Goal: Information Seeking & Learning: Find specific page/section

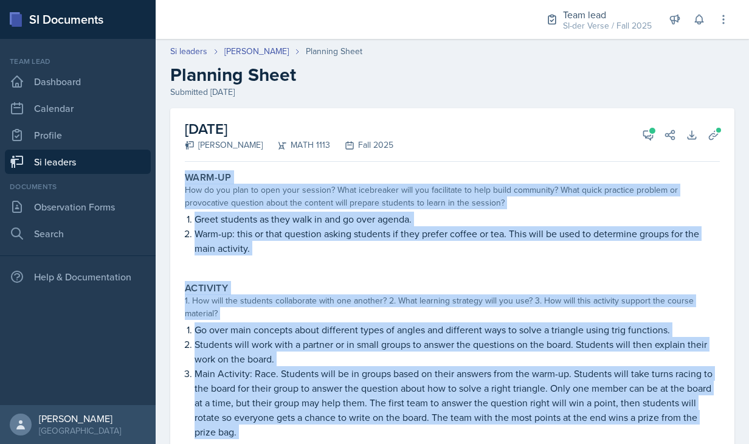
scroll to position [252, 0]
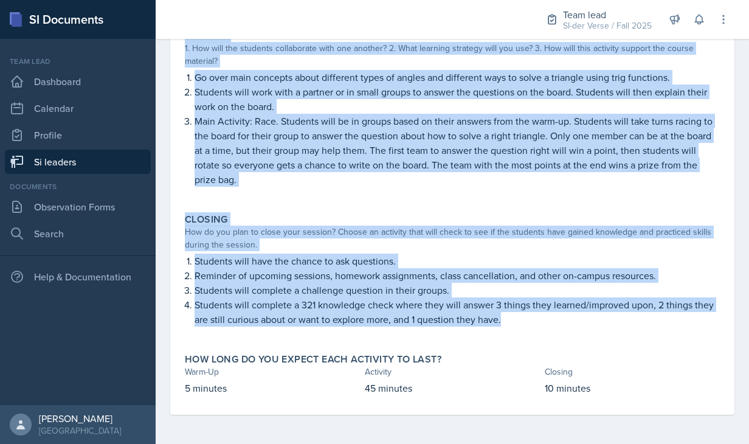
click at [340, 211] on div "Closing How do you plan to close your session? Choose an activity that will che…" at bounding box center [452, 275] width 544 height 135
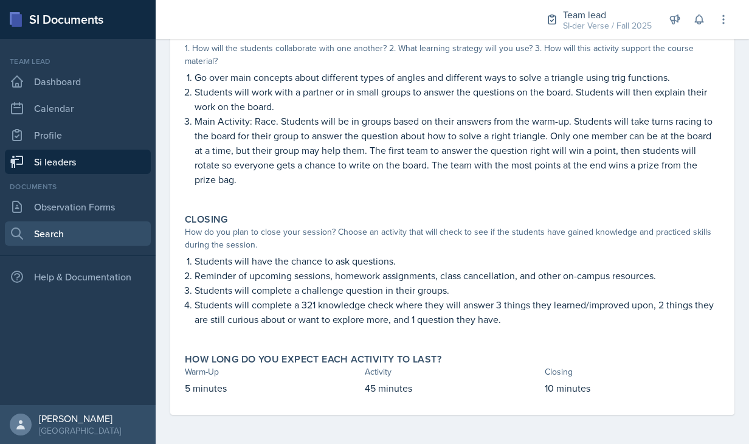
click at [51, 231] on link "Search" at bounding box center [78, 233] width 146 height 24
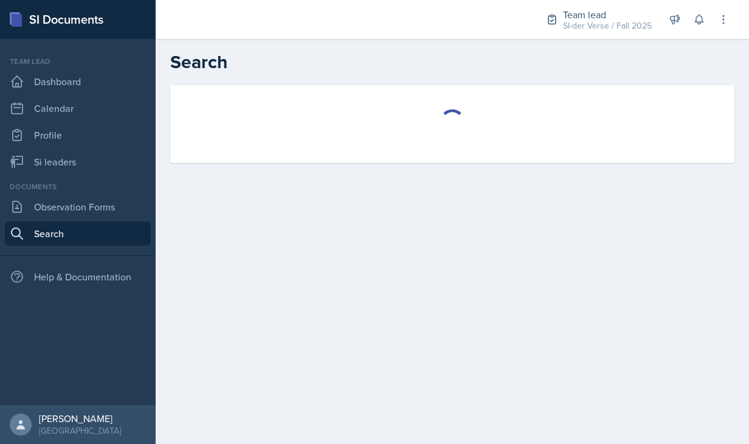
select select "all"
select select "1"
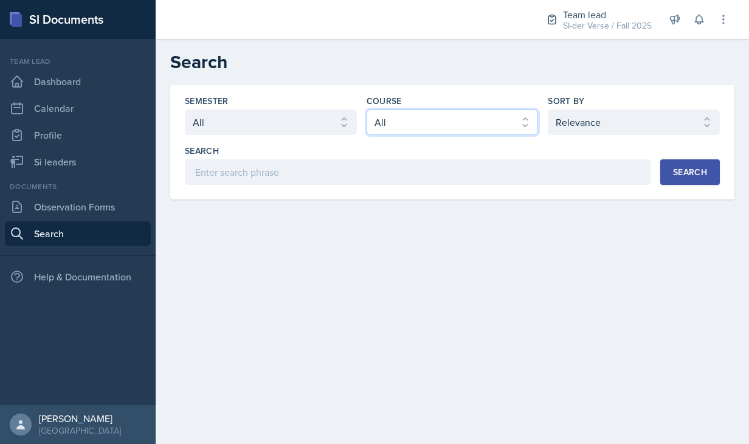
click at [450, 128] on select "Select course All ACCT 2101 ACCT 2102 ACCT 4050 ANTH 1102 ANTH 3301 ARCH 1000 A…" at bounding box center [452, 122] width 172 height 26
select select "fbd3824a-7eb8-4b98-a771-7747775036ae"
click at [366, 109] on select "Select course All ACCT 2101 ACCT 2102 ACCT 4050 ANTH 1102 ANTH 3301 ARCH 1000 A…" at bounding box center [452, 122] width 172 height 26
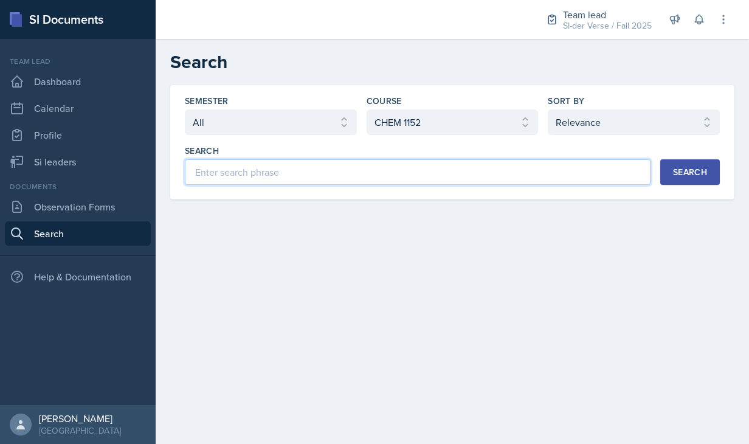
click at [330, 171] on input at bounding box center [417, 172] width 465 height 26
type input "[PERSON_NAME]"
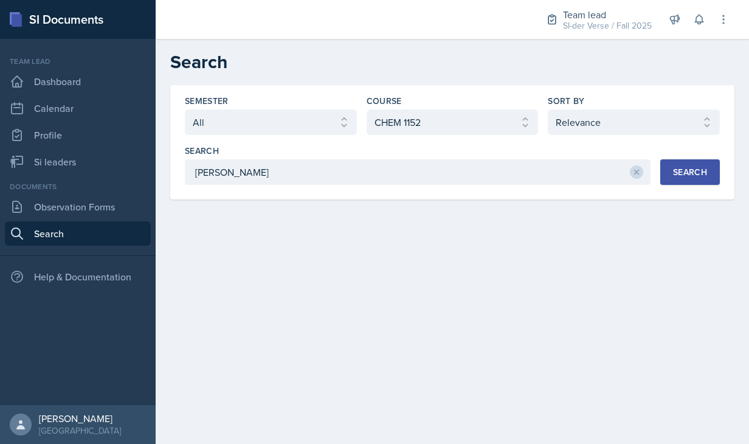
click at [703, 164] on button "Search" at bounding box center [690, 172] width 60 height 26
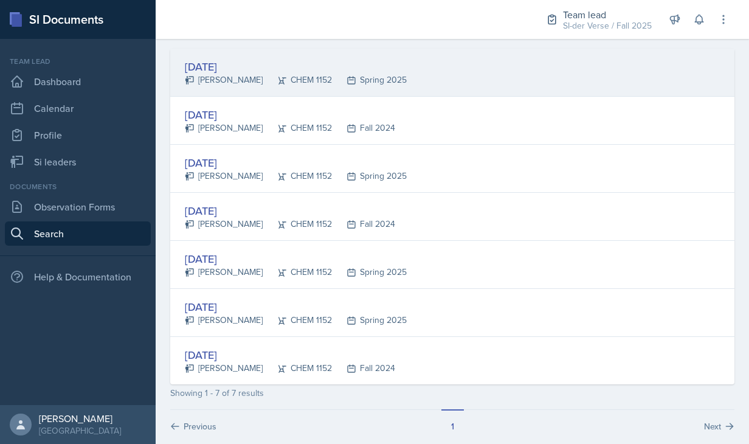
scroll to position [210, 0]
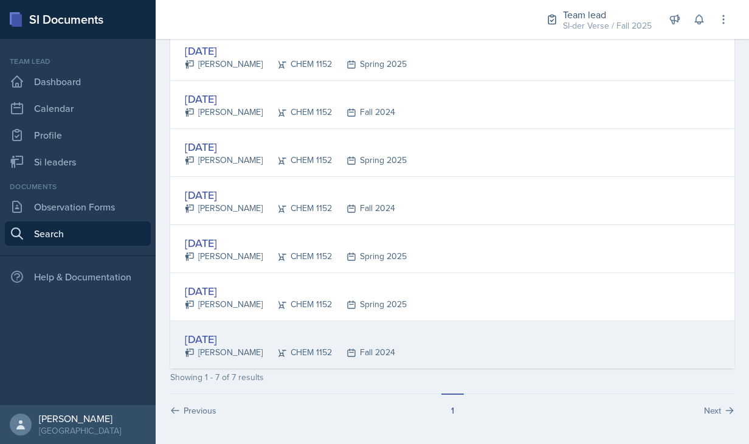
click at [207, 334] on div "Oct 29th, 2024" at bounding box center [290, 339] width 210 height 16
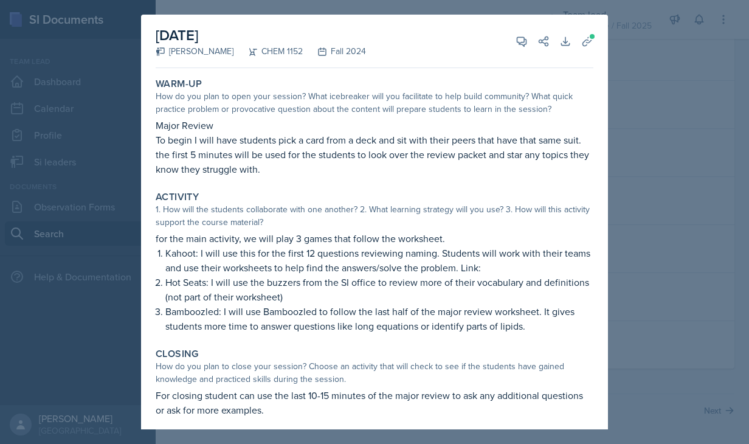
scroll to position [7, 0]
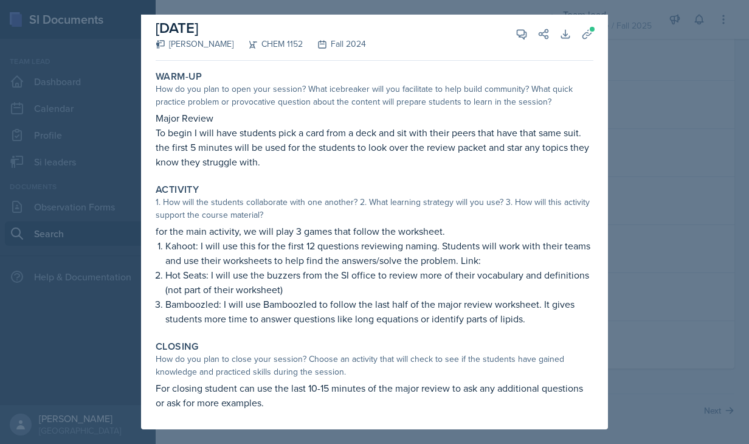
click at [627, 118] on div at bounding box center [374, 222] width 749 height 444
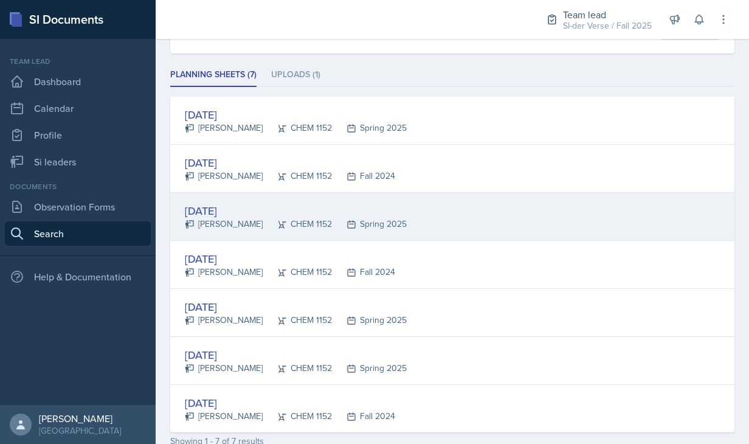
scroll to position [146, 0]
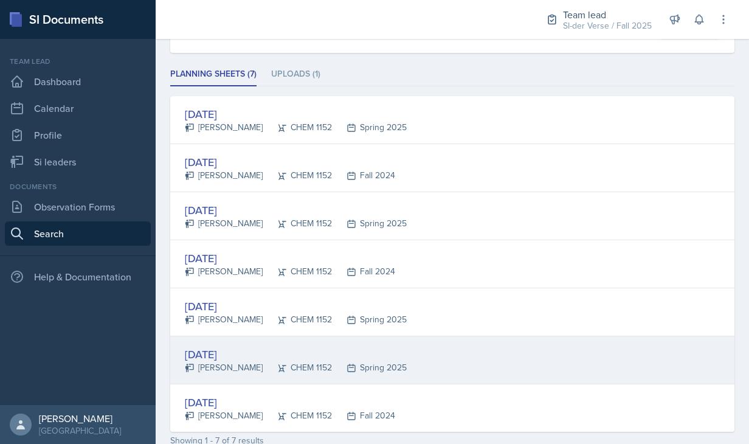
click at [269, 346] on div "Feb 5th, 2025" at bounding box center [296, 354] width 222 height 16
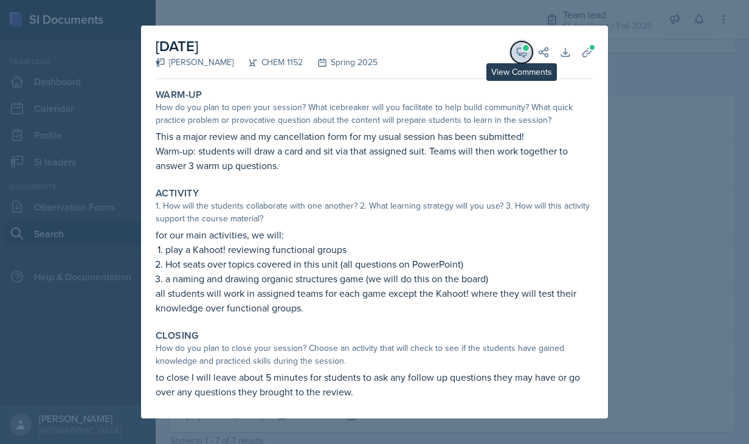
click at [522, 49] on icon at bounding box center [521, 52] width 12 height 12
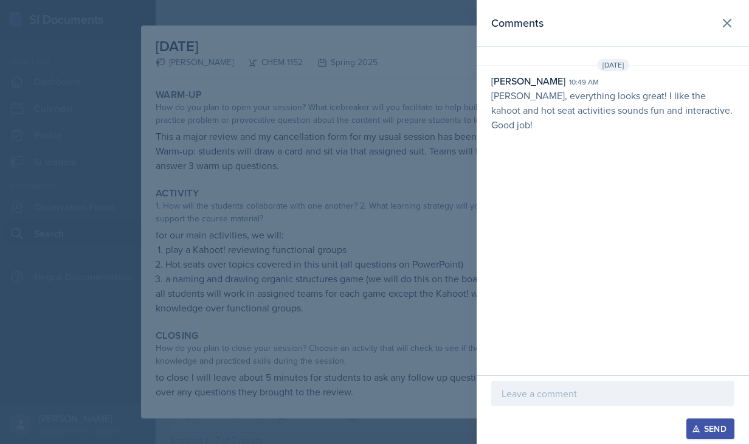
click at [406, 139] on div at bounding box center [374, 222] width 749 height 444
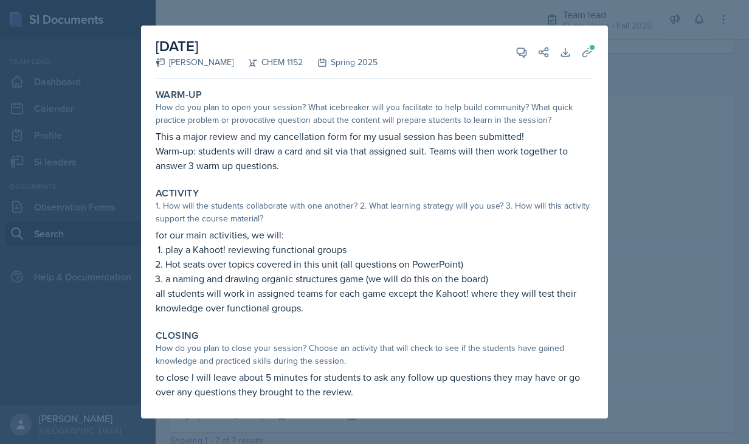
click at [634, 107] on div at bounding box center [374, 222] width 749 height 444
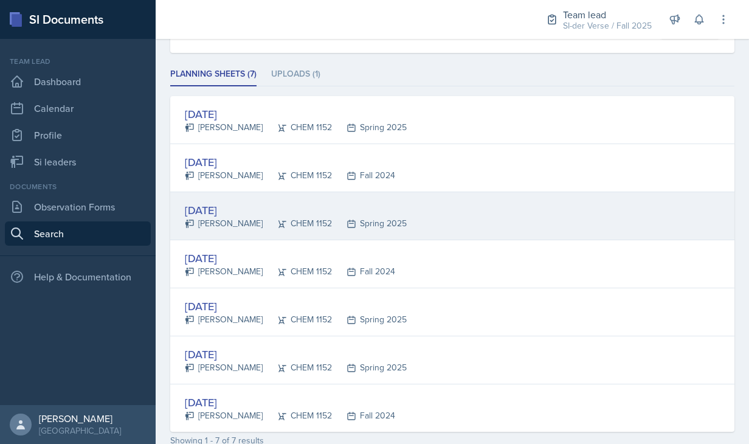
scroll to position [210, 0]
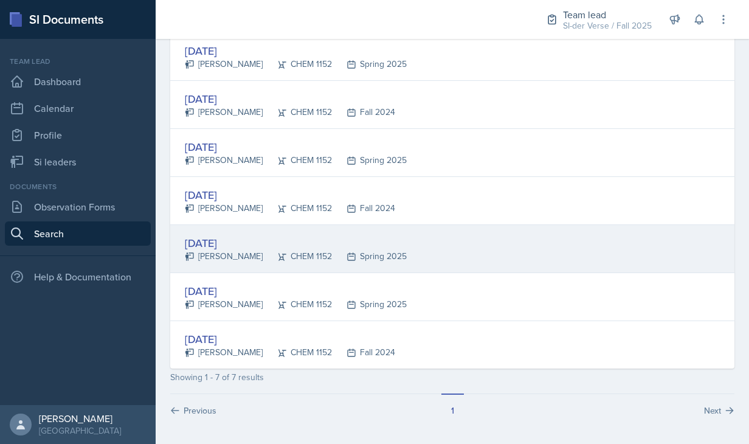
click at [227, 258] on div "[PERSON_NAME]" at bounding box center [224, 256] width 78 height 13
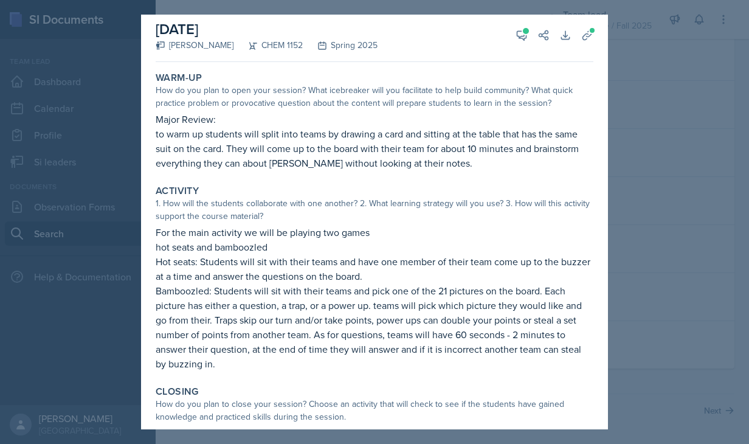
scroll to position [7, 0]
drag, startPoint x: 641, startPoint y: 190, endPoint x: 631, endPoint y: 145, distance: 46.1
click at [631, 145] on div at bounding box center [374, 222] width 749 height 444
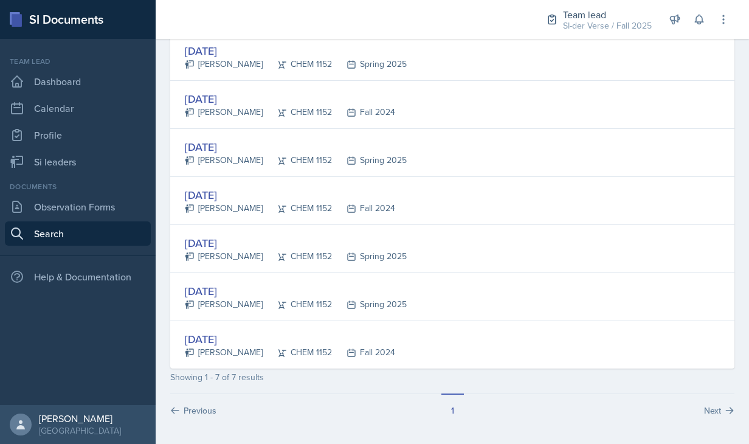
click at [631, 145] on div "Mar 31st, 2025 Emma Holt CHEM 1152 Spring 2025" at bounding box center [452, 153] width 564 height 48
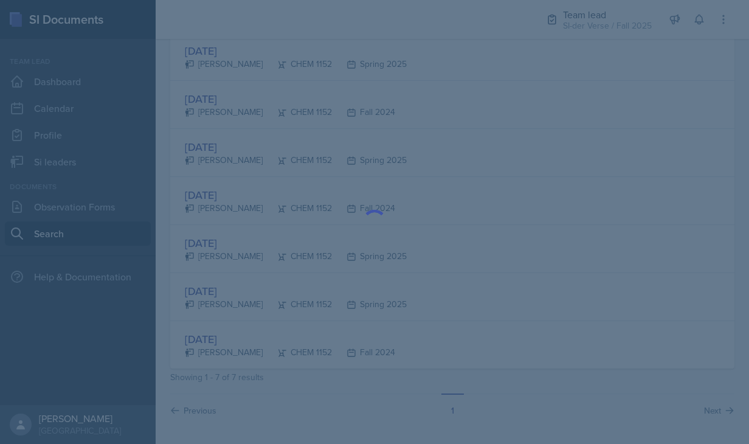
scroll to position [0, 0]
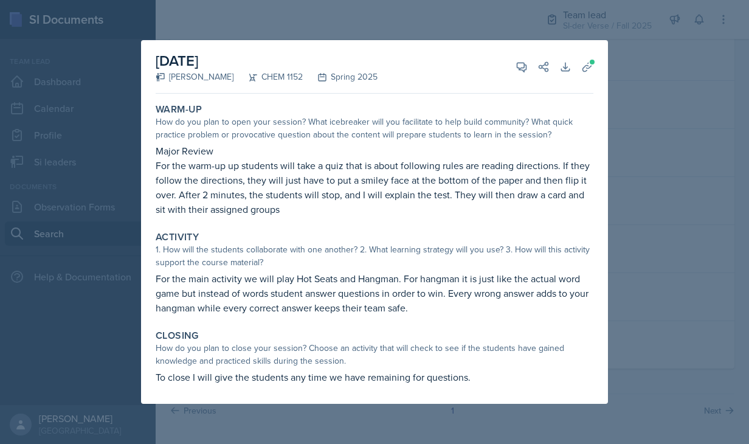
click at [617, 184] on div at bounding box center [374, 222] width 749 height 444
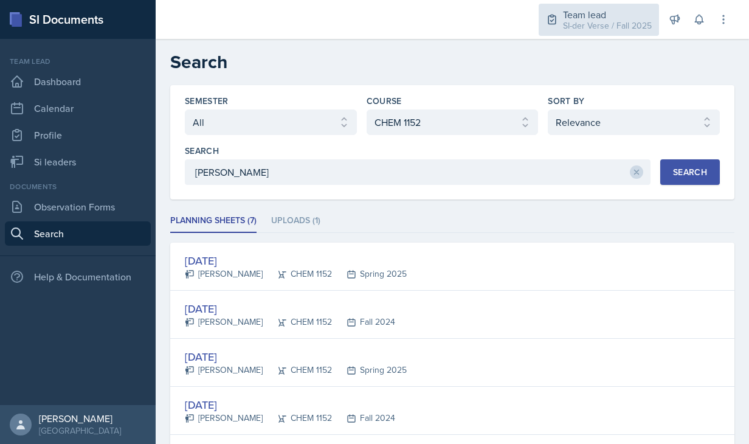
click at [625, 27] on div "SI-der Verse / Fall 2025" at bounding box center [607, 25] width 89 height 13
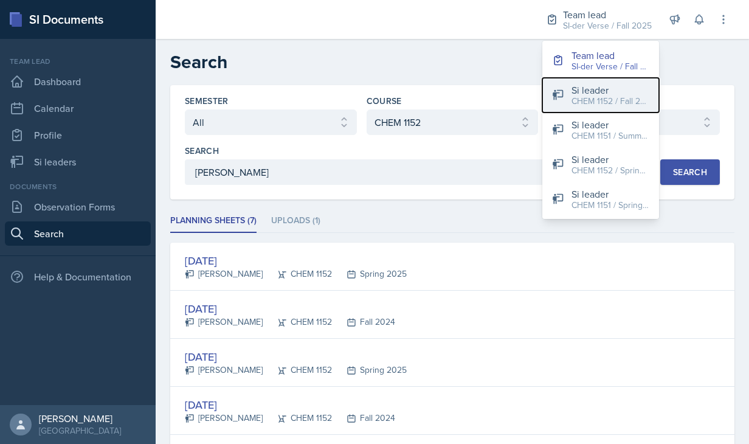
click at [615, 86] on div "Si leader" at bounding box center [610, 90] width 78 height 15
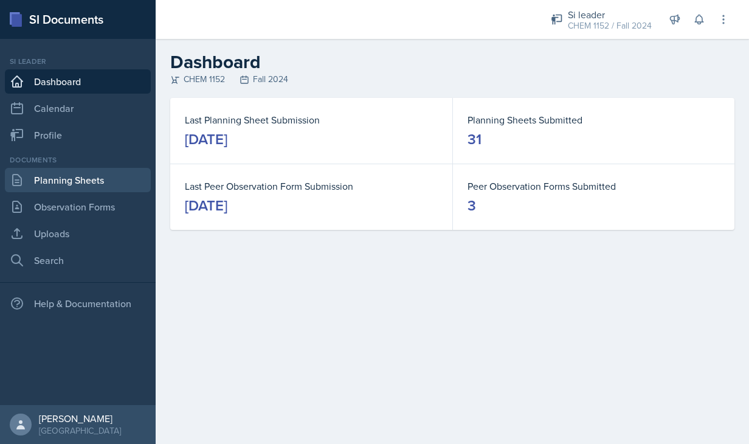
click at [115, 177] on link "Planning Sheets" at bounding box center [78, 180] width 146 height 24
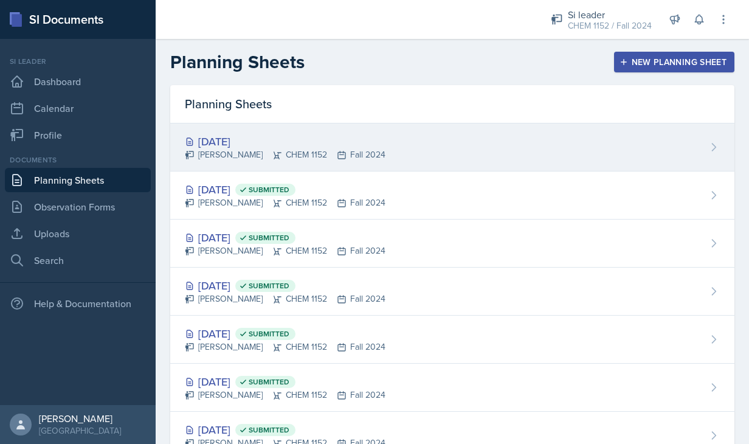
click at [309, 143] on div "Aug 12th, 2025" at bounding box center [285, 141] width 201 height 16
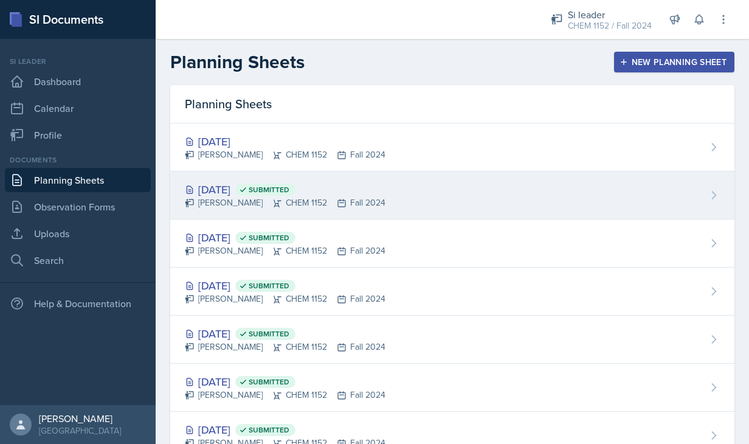
scroll to position [105, 0]
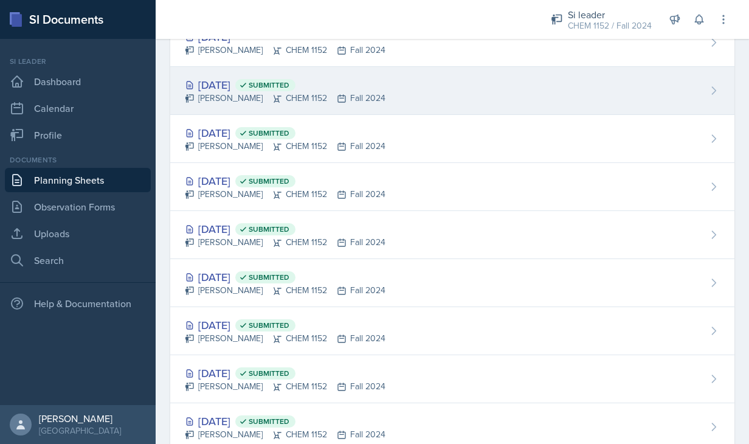
click at [236, 96] on div "Emma Holt CHEM 1152 Fall 2024" at bounding box center [285, 98] width 201 height 13
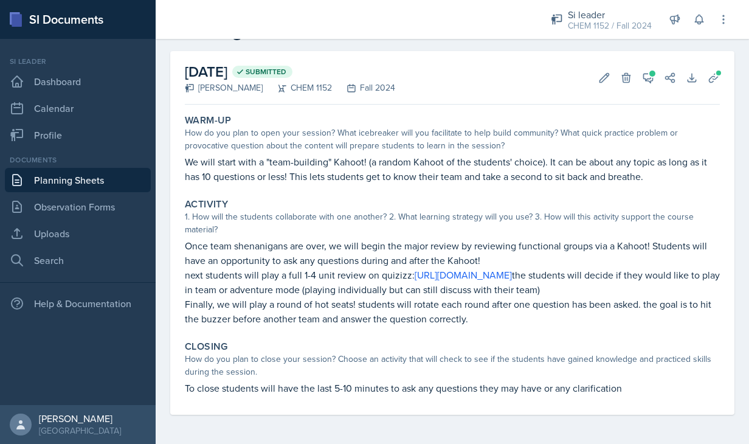
scroll to position [59, 0]
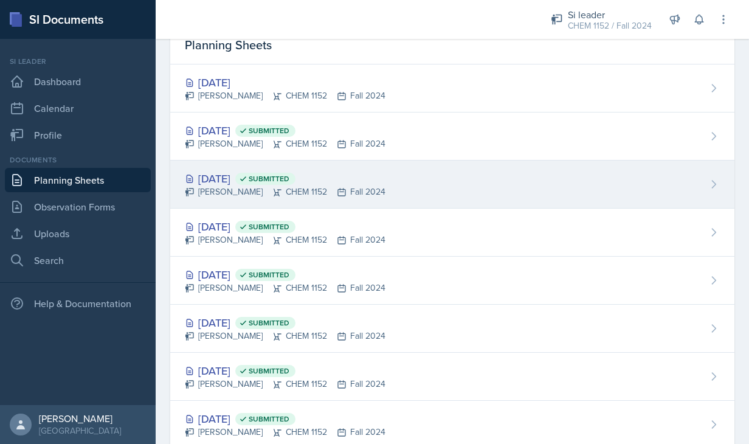
click at [208, 176] on div "Nov 20th, 2024 Submitted" at bounding box center [285, 178] width 201 height 16
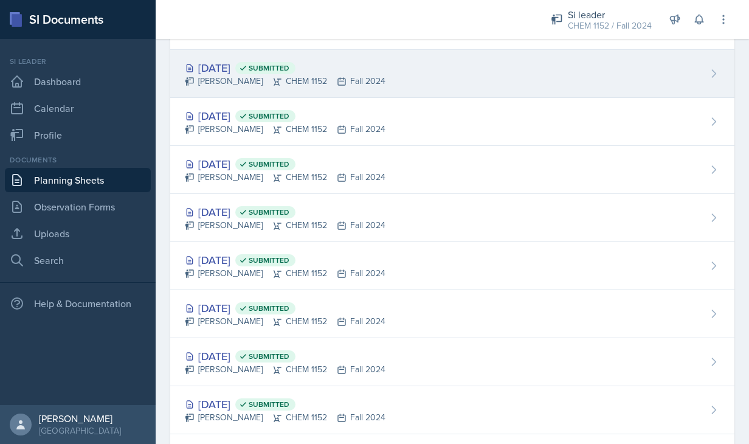
scroll to position [221, 0]
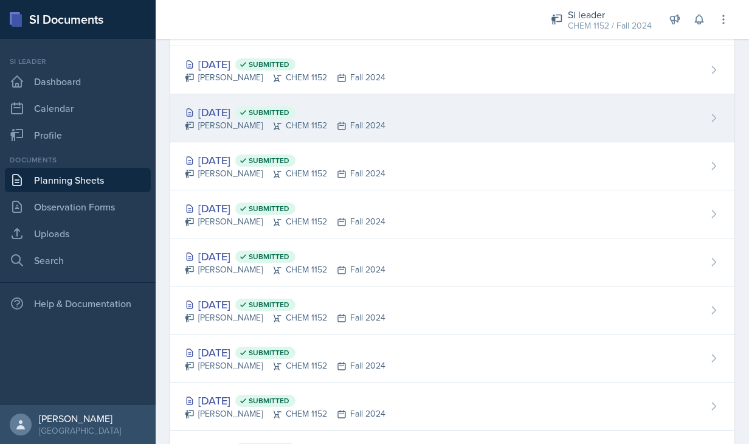
click at [219, 115] on div "Nov 13th, 2024 Submitted" at bounding box center [285, 112] width 201 height 16
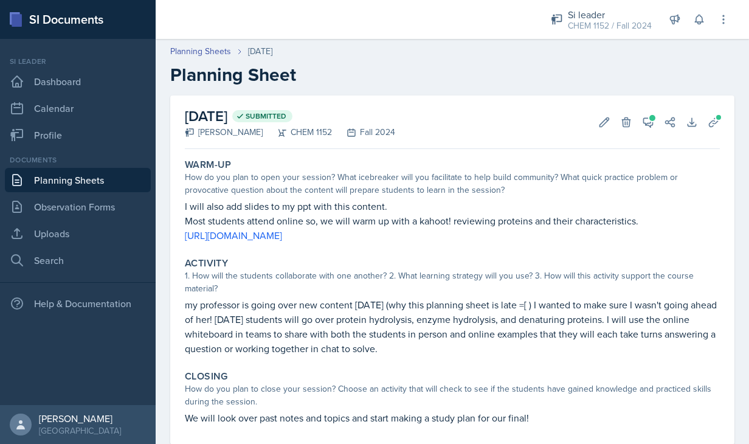
scroll to position [30, 0]
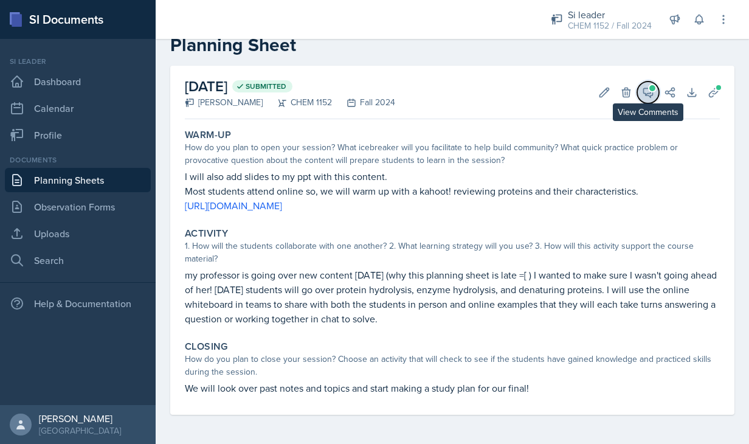
click at [642, 91] on icon at bounding box center [648, 92] width 12 height 12
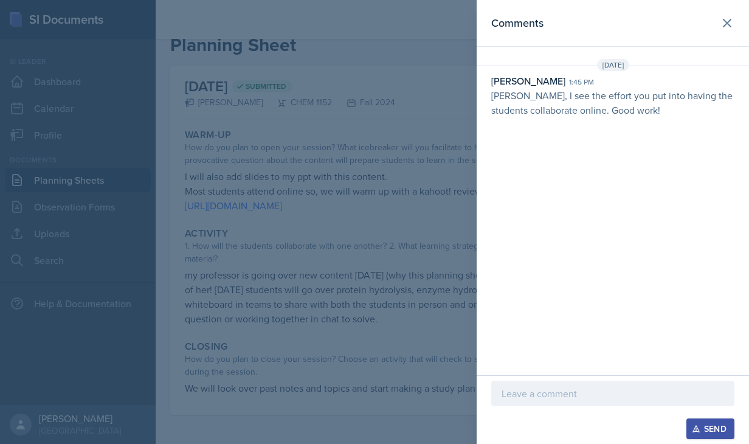
click at [430, 158] on div at bounding box center [374, 222] width 749 height 444
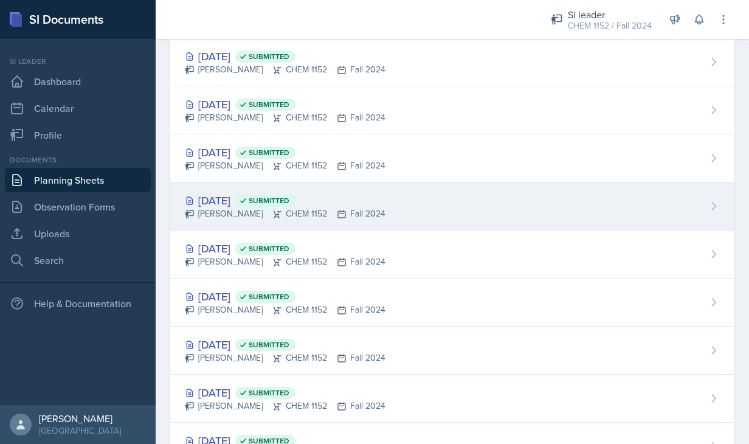
scroll to position [267, 0]
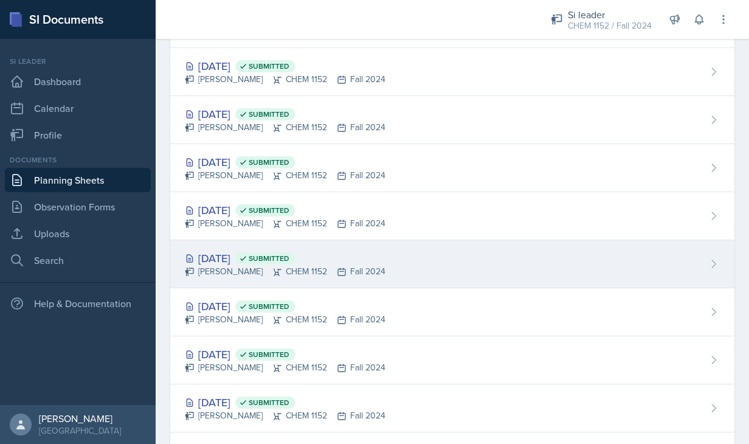
click at [226, 267] on div "Emma Holt CHEM 1152 Fall 2024" at bounding box center [285, 271] width 201 height 13
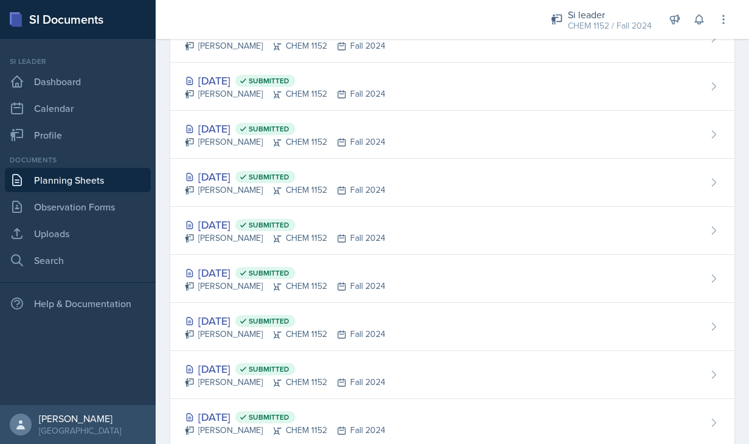
scroll to position [543, 0]
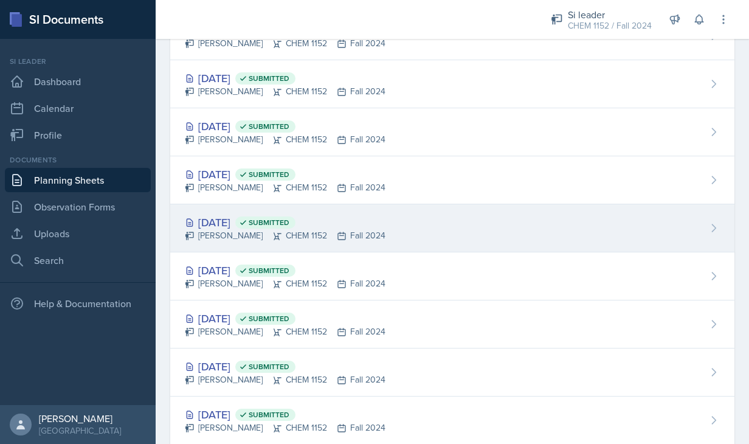
click at [216, 233] on div "Emma Holt CHEM 1152 Fall 2024" at bounding box center [285, 235] width 201 height 13
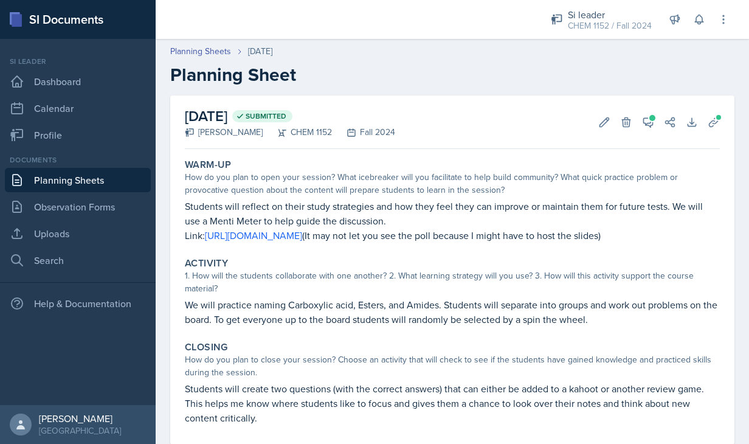
scroll to position [30, 0]
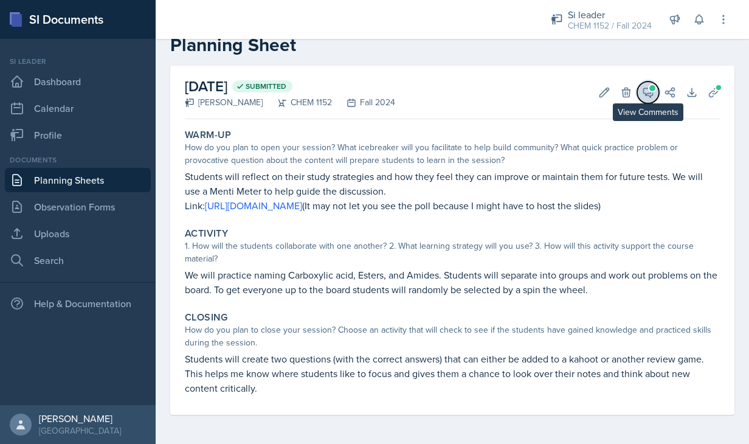
click at [643, 95] on icon at bounding box center [648, 92] width 12 height 12
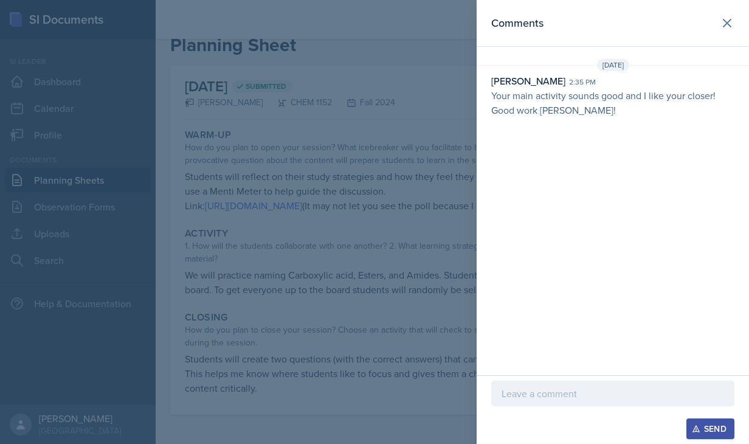
click at [418, 192] on div at bounding box center [374, 222] width 749 height 444
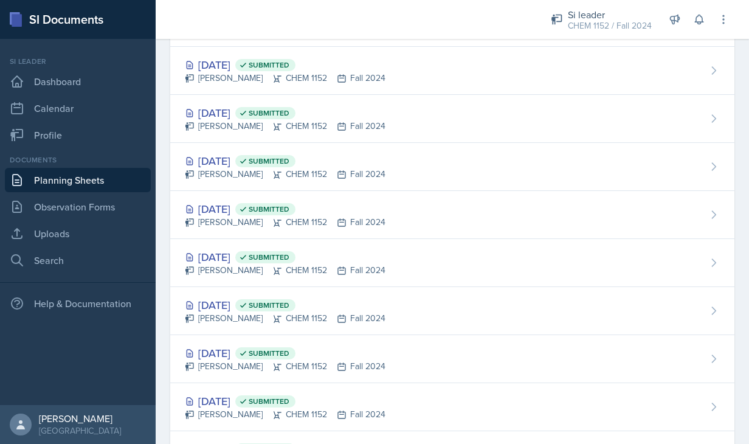
scroll to position [557, 0]
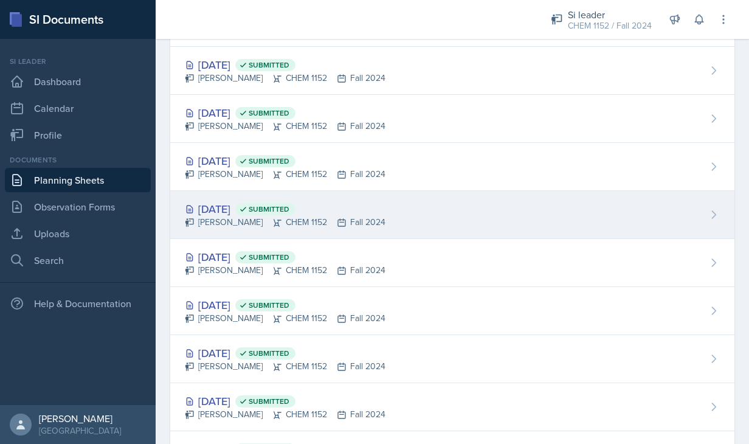
click at [199, 225] on div "Emma Holt CHEM 1152 Fall 2024" at bounding box center [285, 222] width 201 height 13
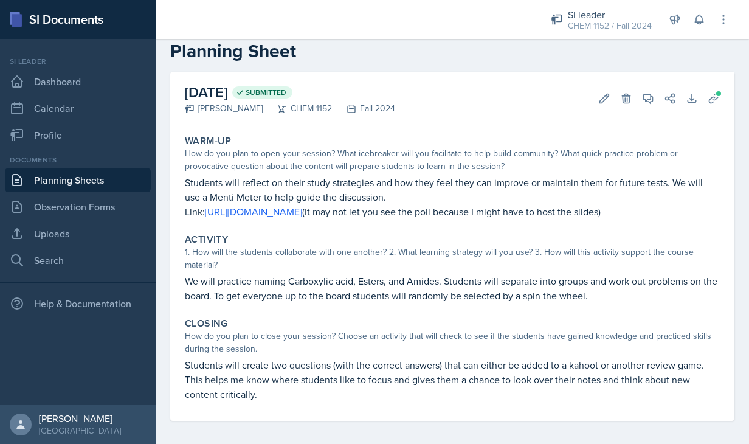
scroll to position [30, 0]
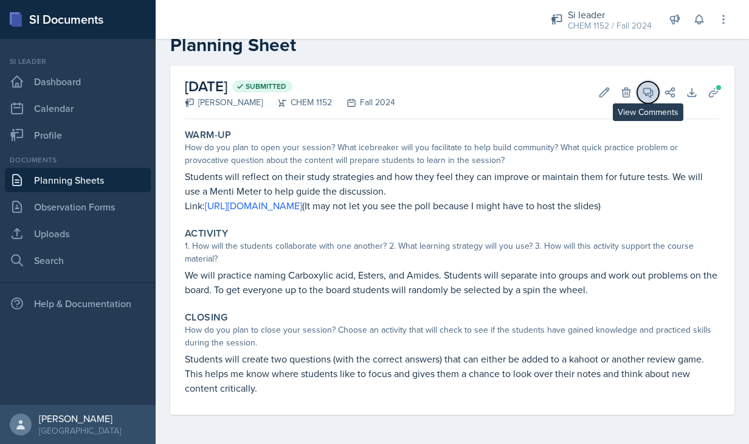
click at [642, 90] on icon at bounding box center [648, 92] width 12 height 12
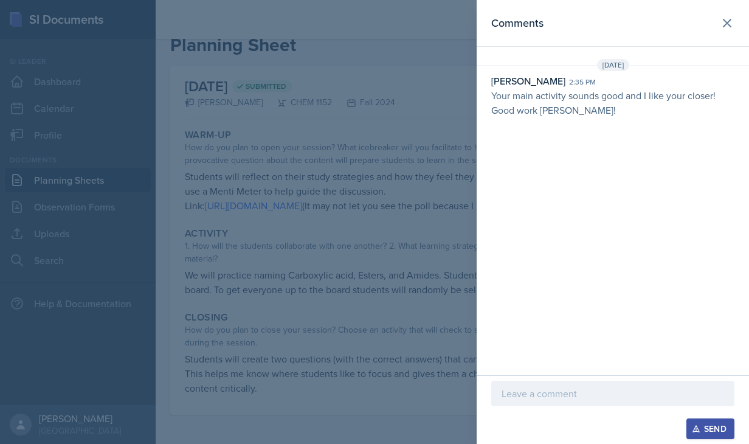
click at [460, 142] on div at bounding box center [374, 222] width 749 height 444
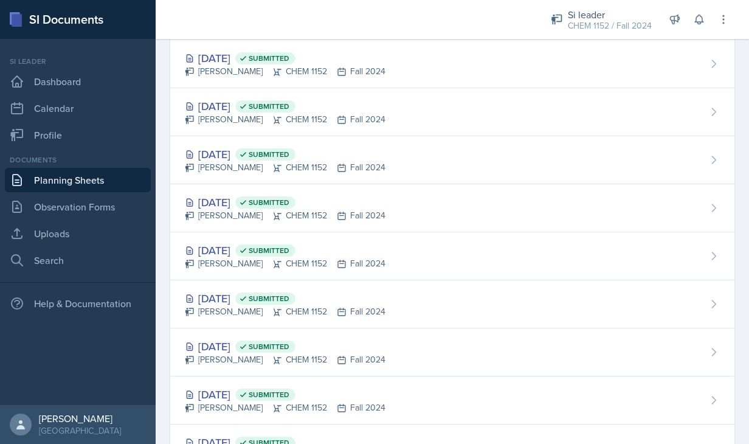
scroll to position [574, 0]
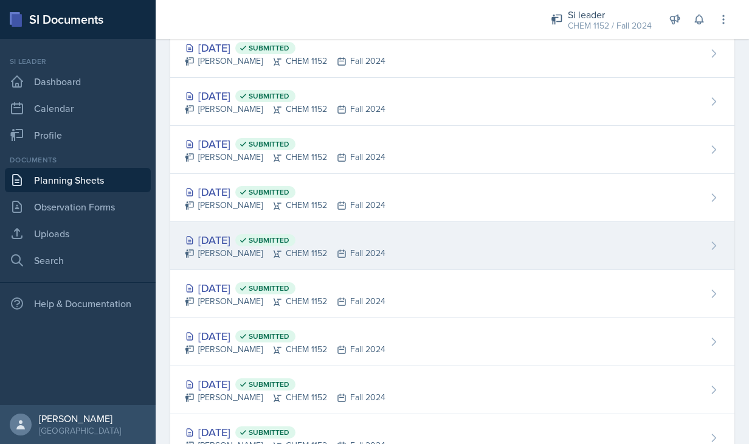
click at [225, 256] on div "Emma Holt CHEM 1152 Fall 2024" at bounding box center [285, 253] width 201 height 13
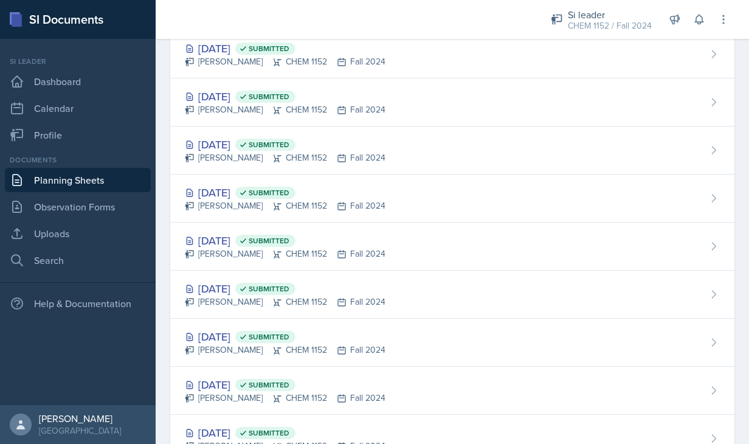
scroll to position [654, 0]
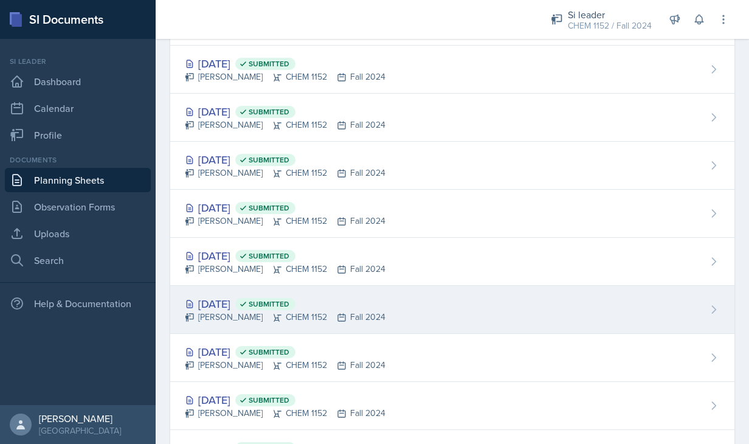
click at [228, 301] on div "Oct 3rd, 2024 Submitted" at bounding box center [285, 303] width 201 height 16
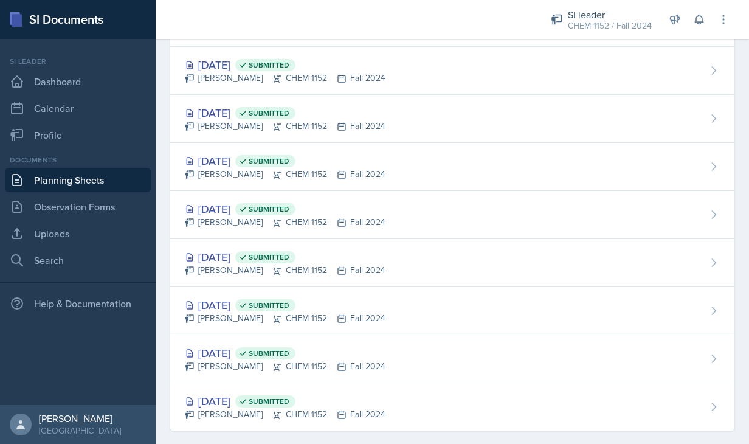
scroll to position [1241, 0]
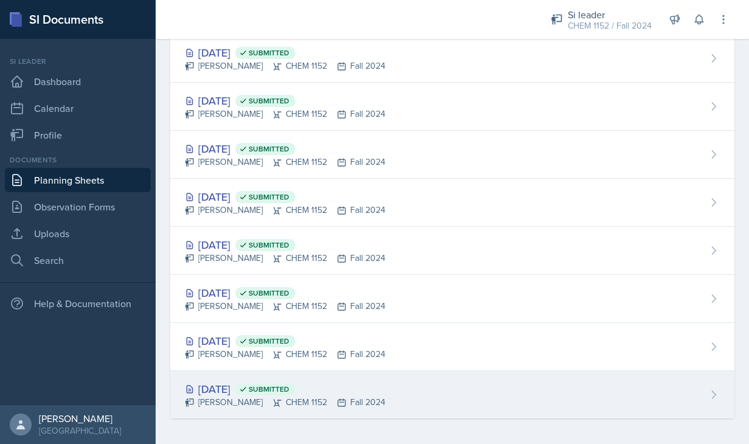
click at [196, 386] on div "Aug 7th, 2024 Submitted" at bounding box center [285, 388] width 201 height 16
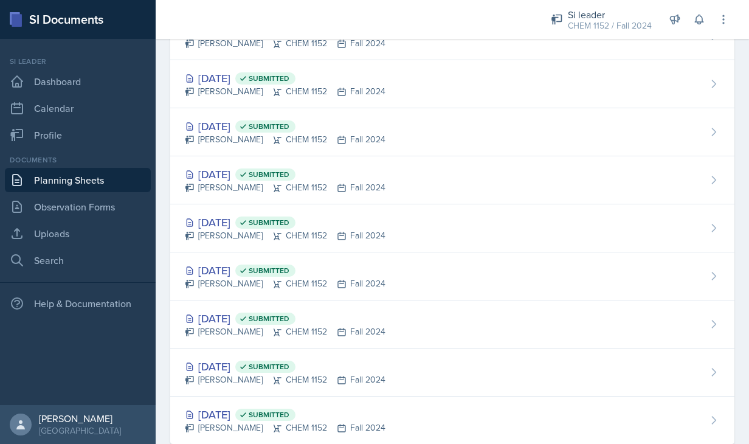
scroll to position [1241, 0]
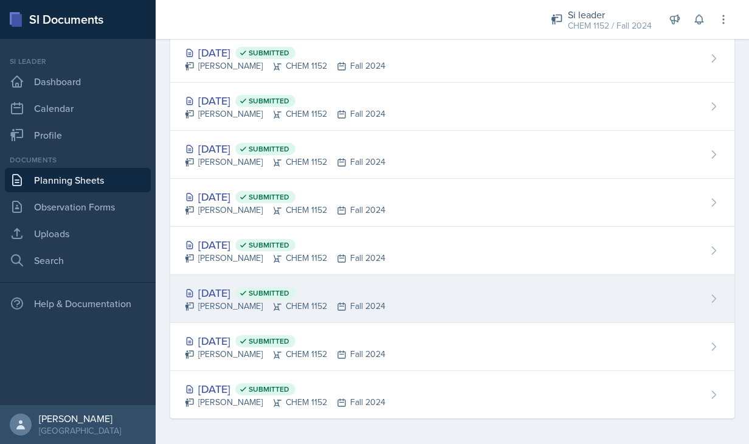
click at [210, 292] on div "Aug 22nd, 2024 Submitted" at bounding box center [285, 292] width 201 height 16
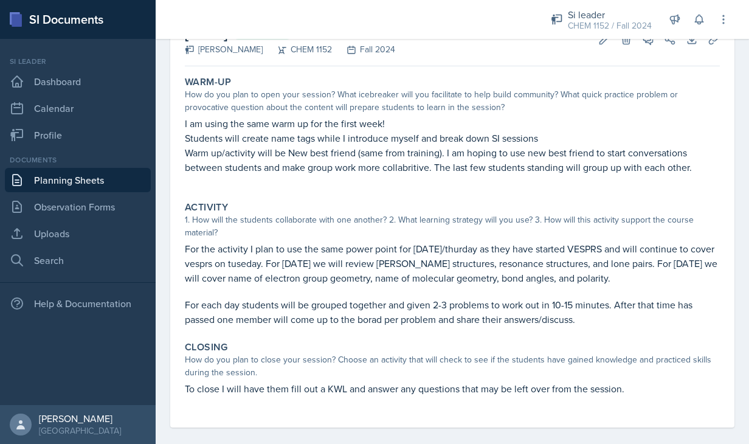
scroll to position [81, 0]
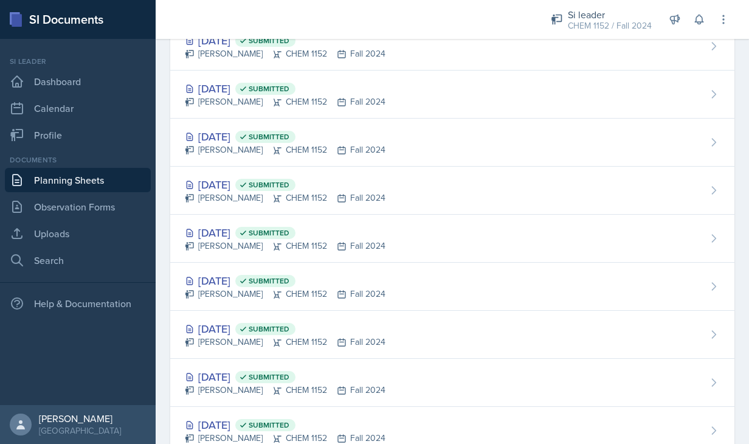
scroll to position [782, 0]
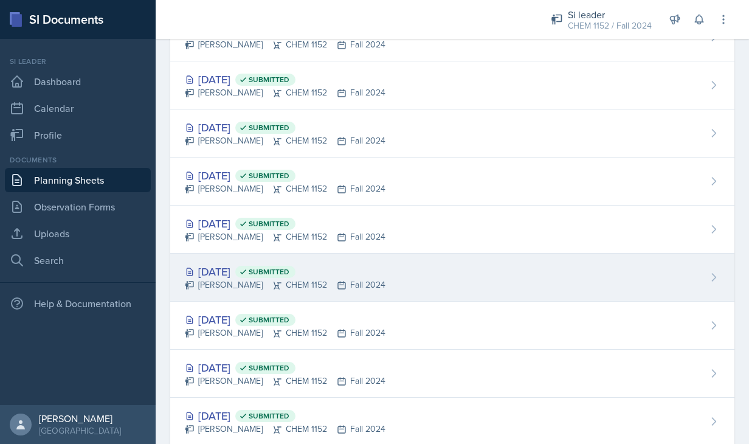
click at [194, 273] on icon at bounding box center [190, 272] width 10 height 10
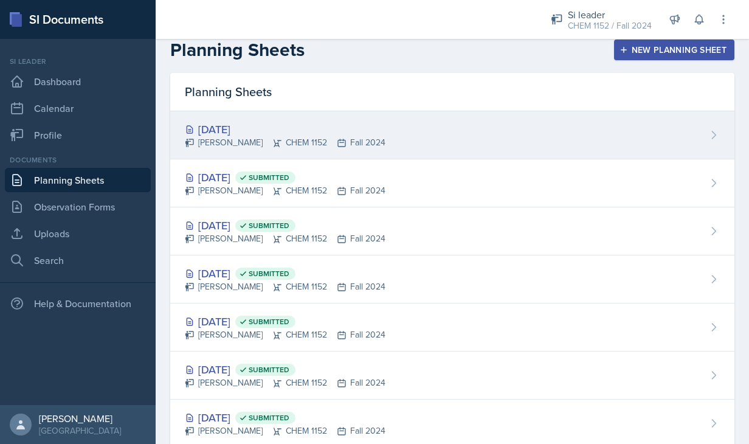
scroll to position [10, 0]
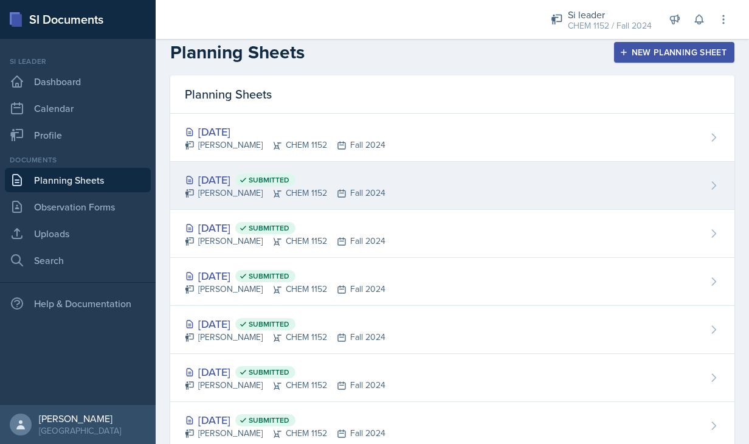
click at [338, 193] on icon at bounding box center [341, 193] width 7 height 7
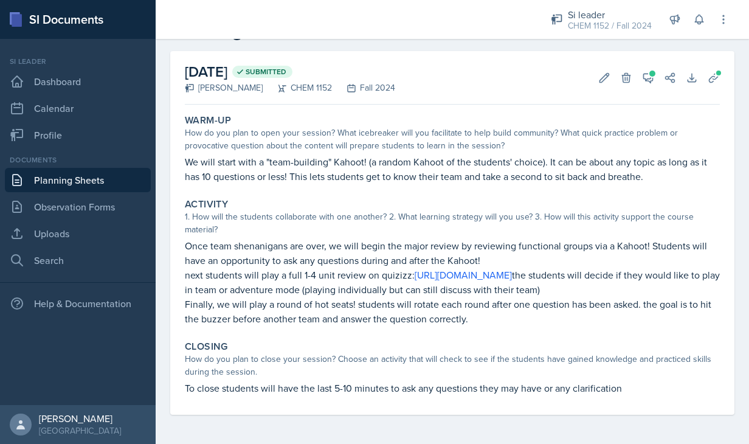
scroll to position [59, 0]
click at [641, 67] on button "View Comments" at bounding box center [648, 78] width 22 height 22
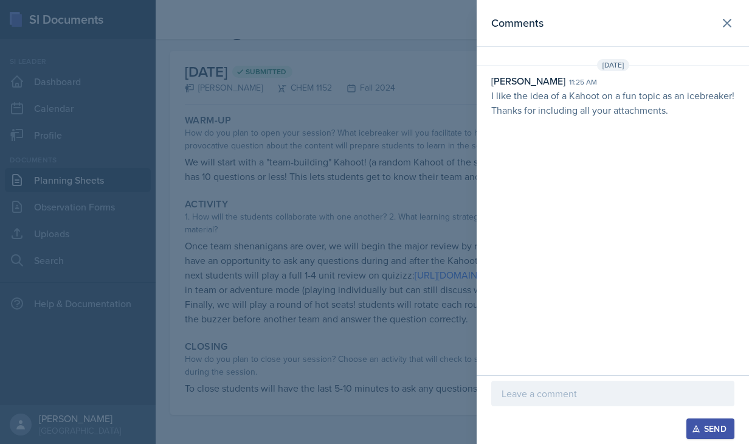
click at [421, 140] on div at bounding box center [374, 222] width 749 height 444
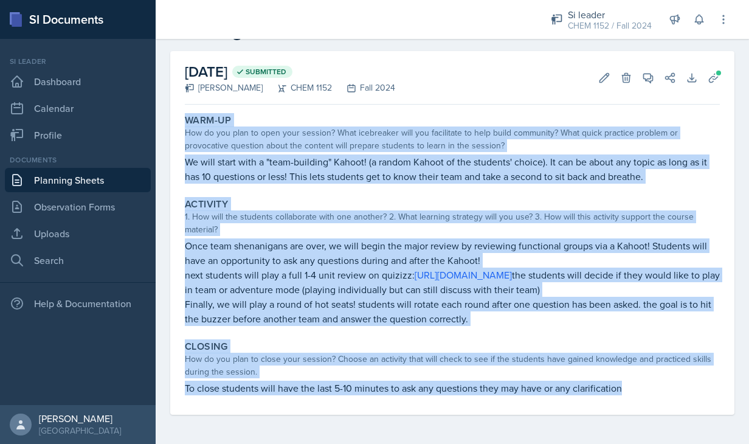
drag, startPoint x: 186, startPoint y: 105, endPoint x: 620, endPoint y: 390, distance: 519.4
click at [620, 390] on div "Warm-Up How do you plan to open your session? What icebreaker will you facilita…" at bounding box center [452, 261] width 535 height 305
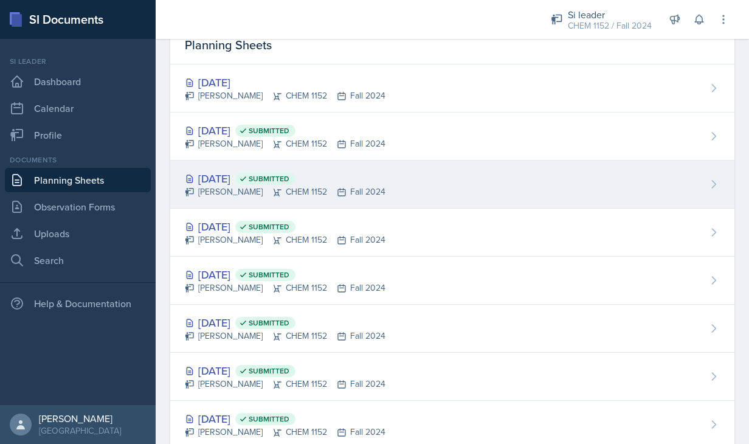
click at [265, 195] on div "Emma Holt CHEM 1152 Fall 2024" at bounding box center [285, 191] width 201 height 13
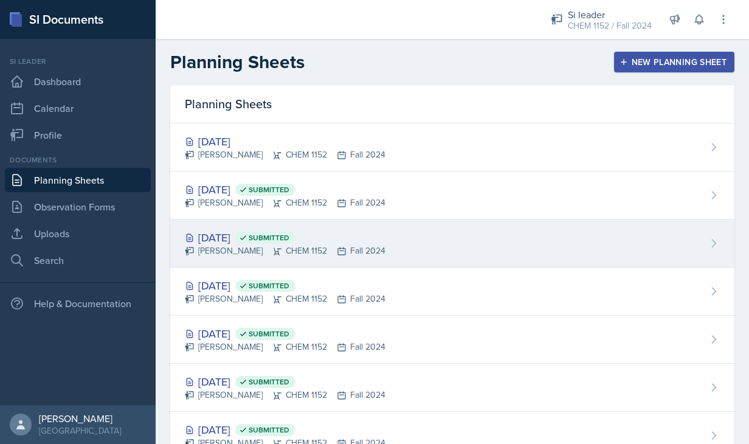
click at [246, 249] on div "Emma Holt CHEM 1152 Fall 2024" at bounding box center [285, 250] width 201 height 13
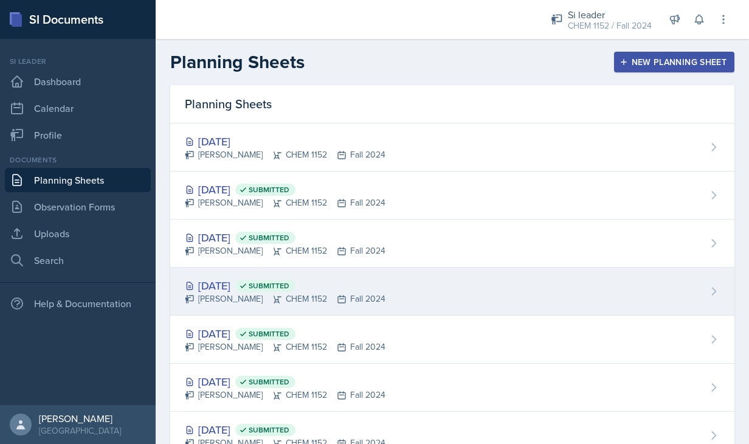
click at [249, 304] on div "Emma Holt CHEM 1152 Fall 2024" at bounding box center [285, 298] width 201 height 13
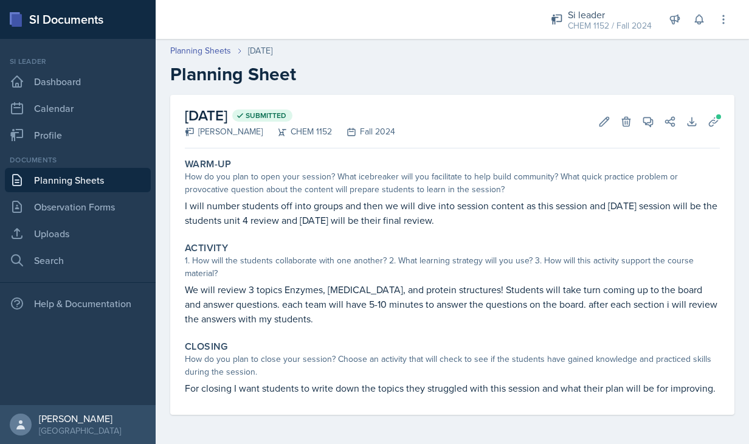
scroll to position [15, 0]
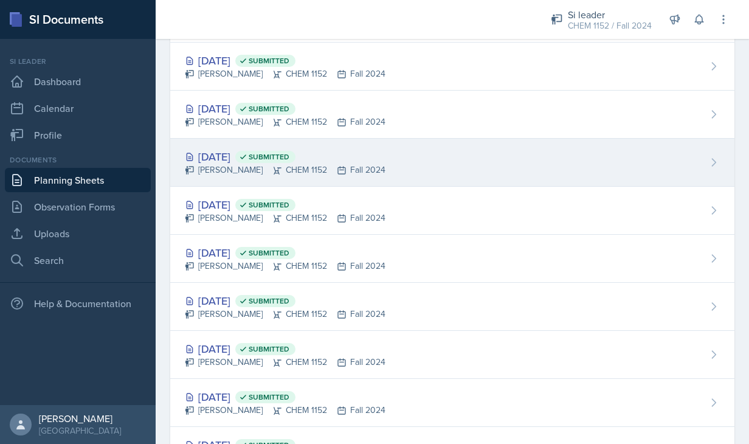
scroll to position [134, 0]
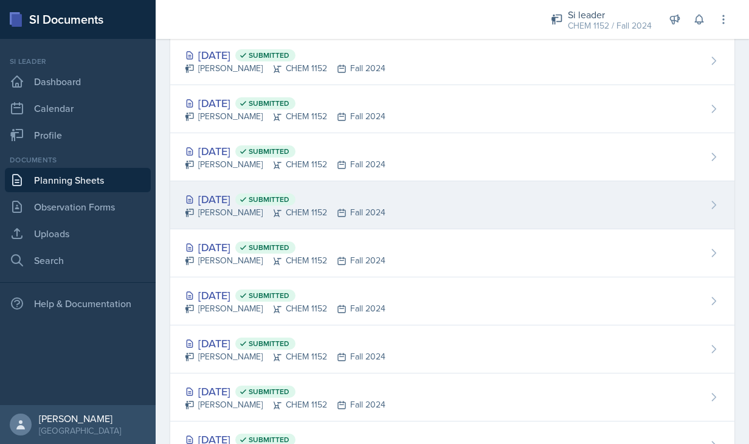
click at [245, 210] on div "Emma Holt CHEM 1152 Fall 2024" at bounding box center [285, 212] width 201 height 13
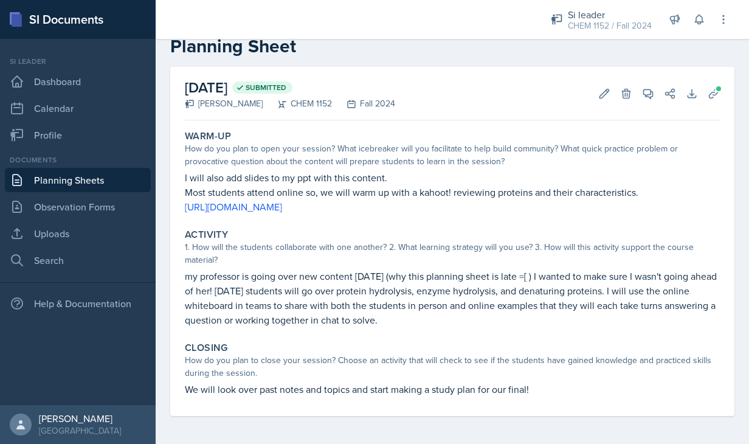
scroll to position [30, 0]
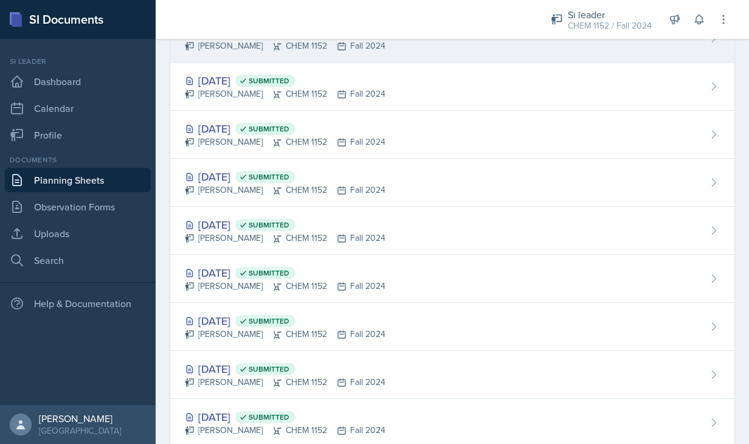
scroll to position [211, 0]
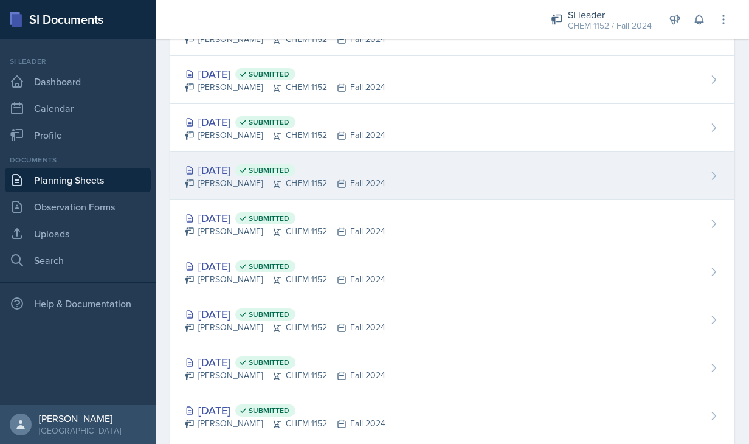
click at [215, 189] on div "Nov 12th, 2024 Submitted Emma Holt CHEM 1152 Fall 2024" at bounding box center [452, 176] width 564 height 48
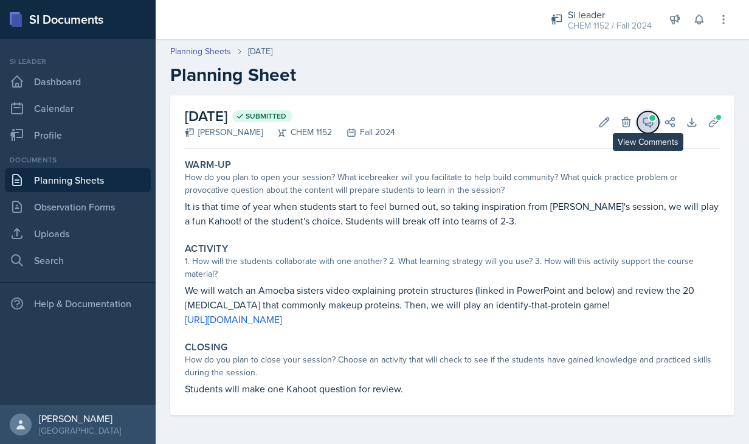
click at [642, 121] on icon at bounding box center [648, 122] width 12 height 12
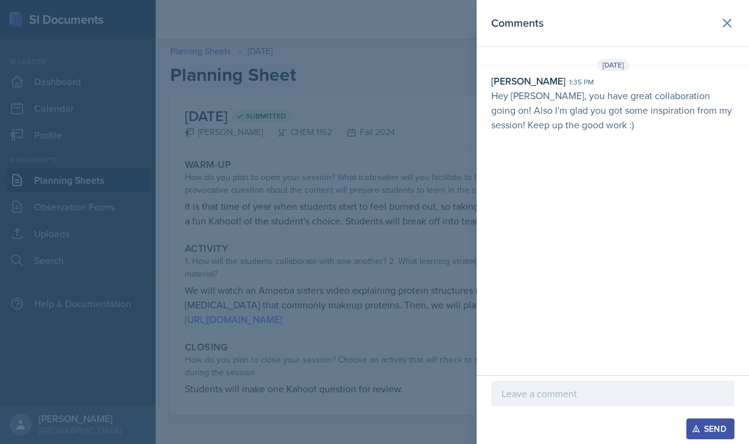
click at [439, 190] on div at bounding box center [374, 222] width 749 height 444
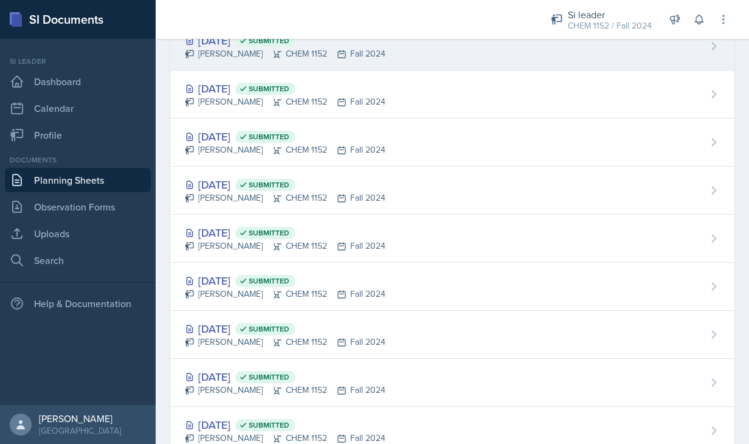
scroll to position [216, 0]
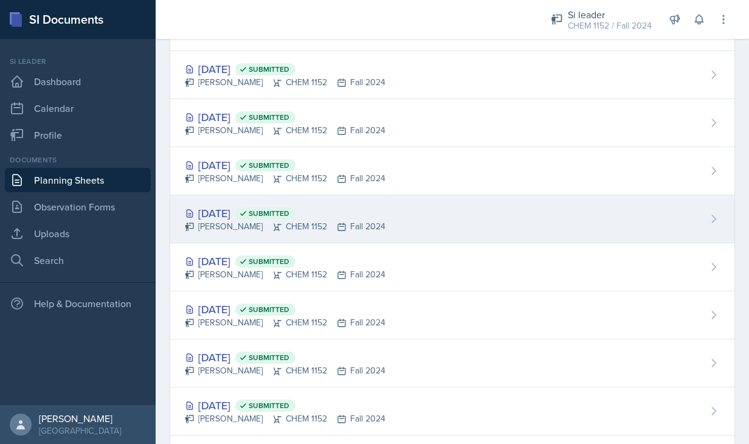
click at [221, 220] on div "Emma Holt CHEM 1152 Fall 2024" at bounding box center [285, 226] width 201 height 13
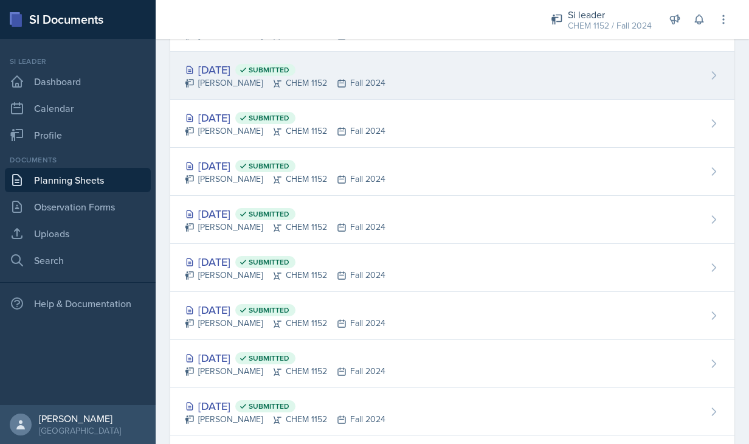
scroll to position [216, 0]
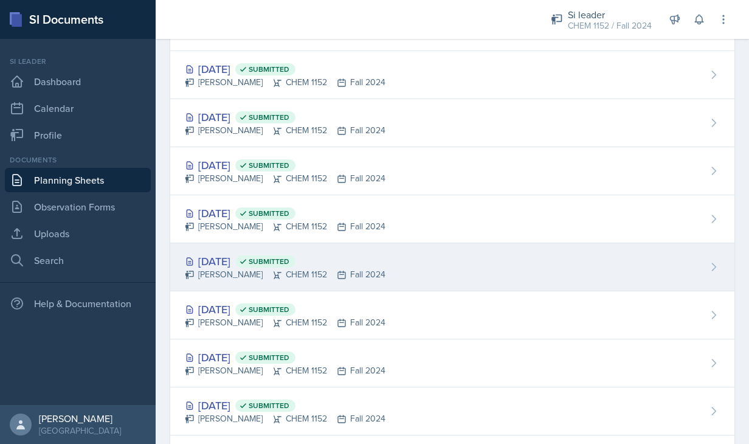
click at [215, 270] on div "Emma Holt CHEM 1152 Fall 2024" at bounding box center [285, 274] width 201 height 13
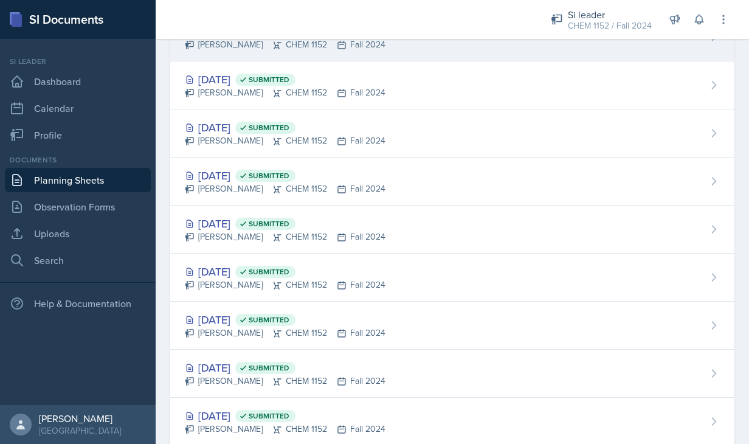
scroll to position [257, 0]
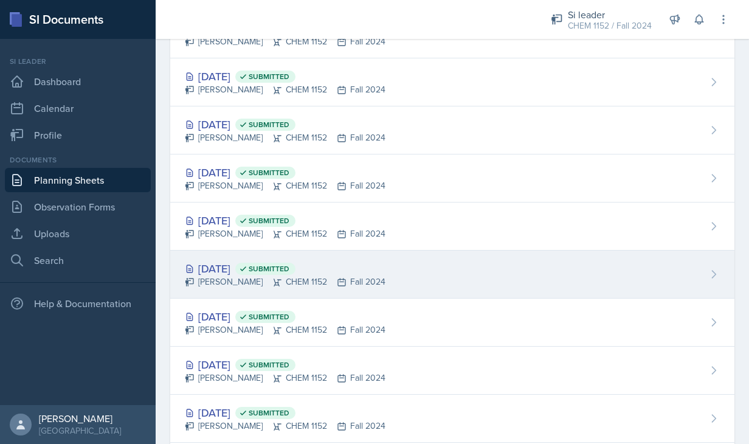
click at [218, 275] on div "Emma Holt CHEM 1152 Fall 2024" at bounding box center [285, 281] width 201 height 13
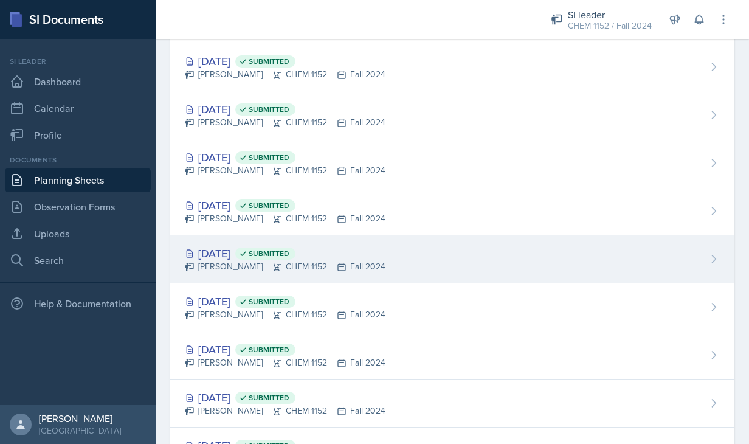
scroll to position [321, 0]
click at [222, 268] on div "Emma Holt CHEM 1152 Fall 2024" at bounding box center [285, 265] width 201 height 13
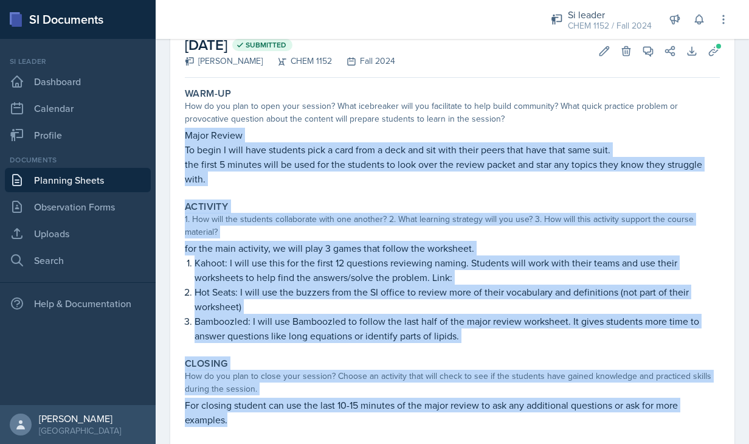
scroll to position [103, 0]
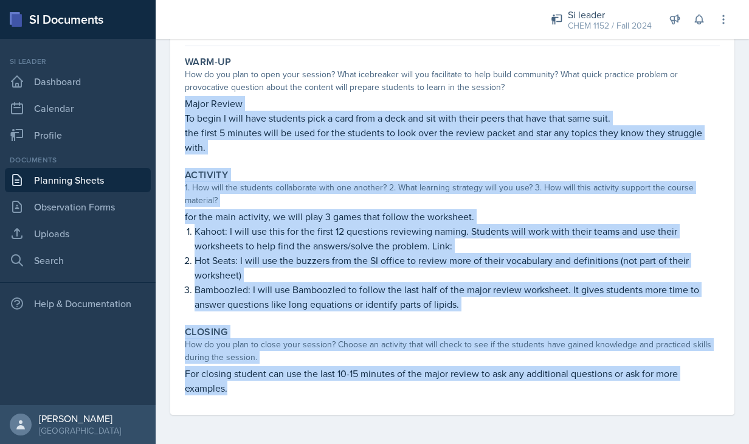
drag, startPoint x: 185, startPoint y: 205, endPoint x: 623, endPoint y: 392, distance: 475.6
click at [623, 392] on div "Warm-Up How do you plan to open your session? What icebreaker will you facilita…" at bounding box center [452, 232] width 535 height 363
copy div "Major Review To begin I will have students pick a card from a deck and sit with…"
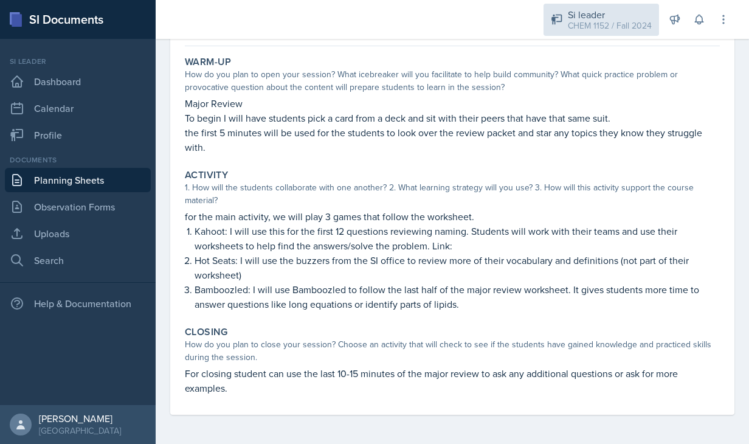
click at [595, 19] on div "CHEM 1152 / Fall 2024" at bounding box center [610, 25] width 84 height 13
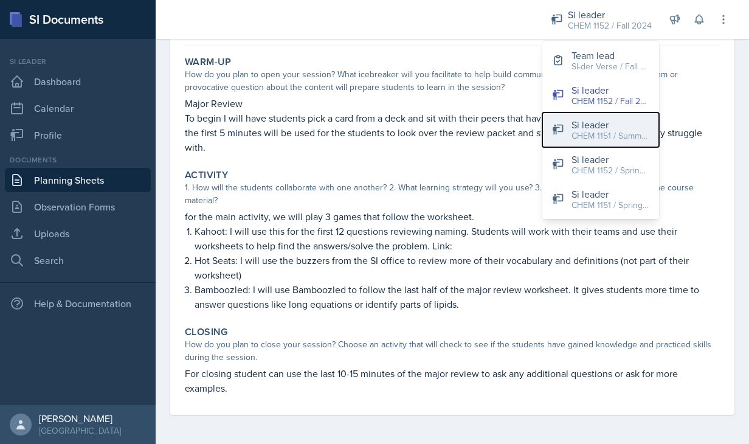
click at [603, 118] on div "Si leader" at bounding box center [610, 124] width 78 height 15
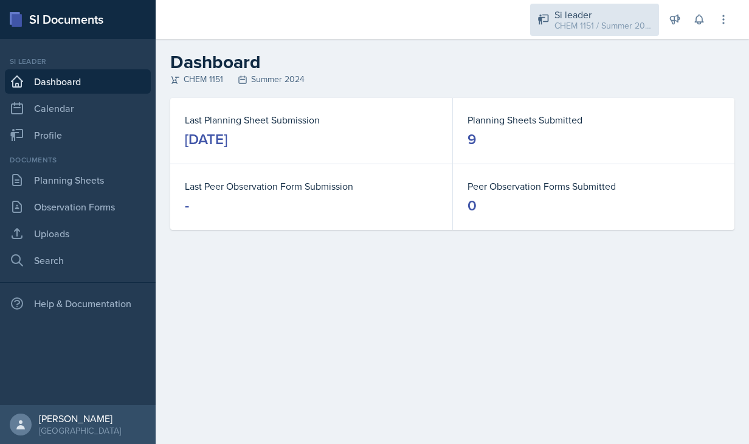
click at [595, 15] on div "Si leader" at bounding box center [602, 14] width 97 height 15
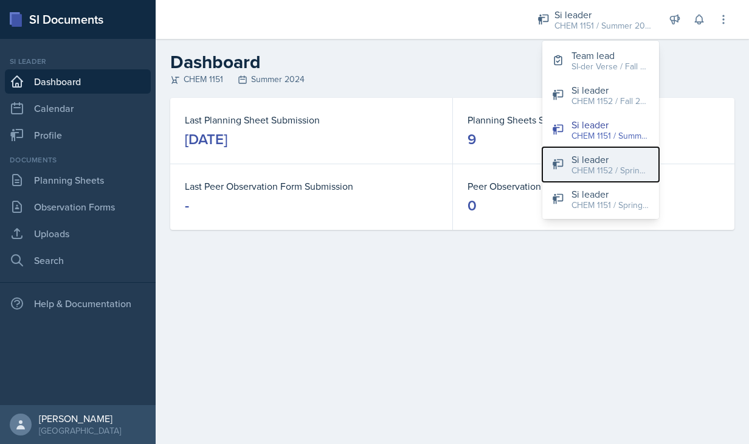
click at [581, 153] on div "Si leader" at bounding box center [610, 159] width 78 height 15
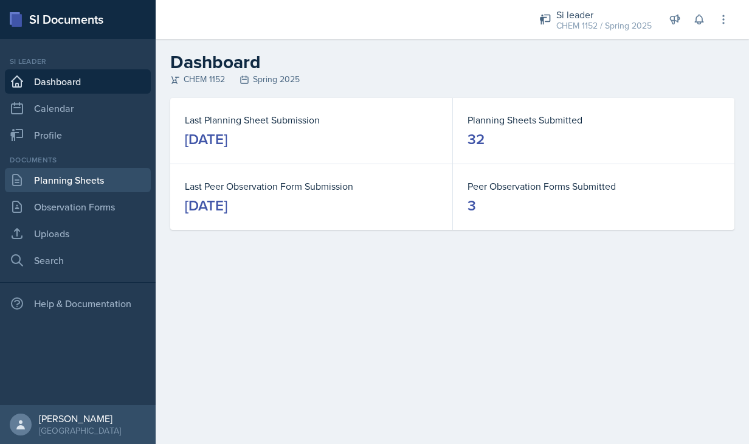
click at [91, 171] on link "Planning Sheets" at bounding box center [78, 180] width 146 height 24
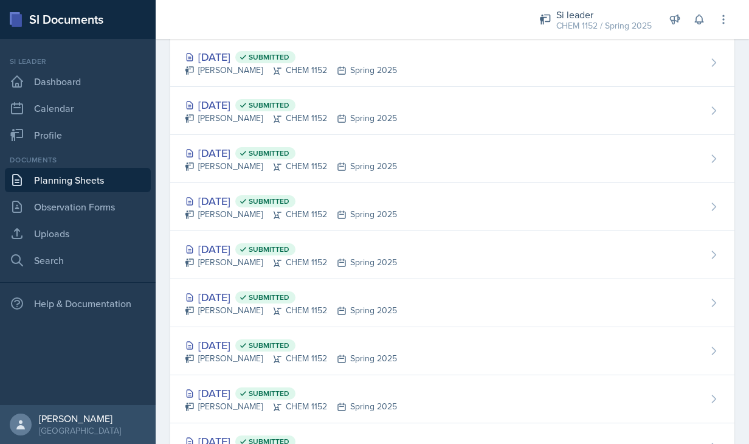
scroll to position [1241, 0]
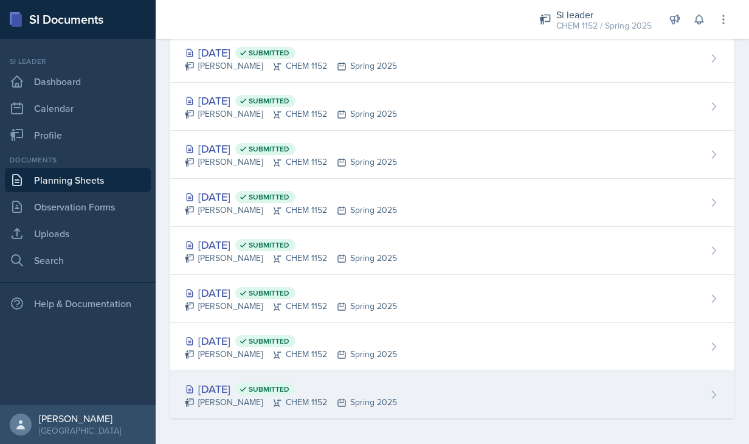
click at [218, 396] on div "Emma Holt CHEM 1152 Spring 2025" at bounding box center [291, 402] width 212 height 13
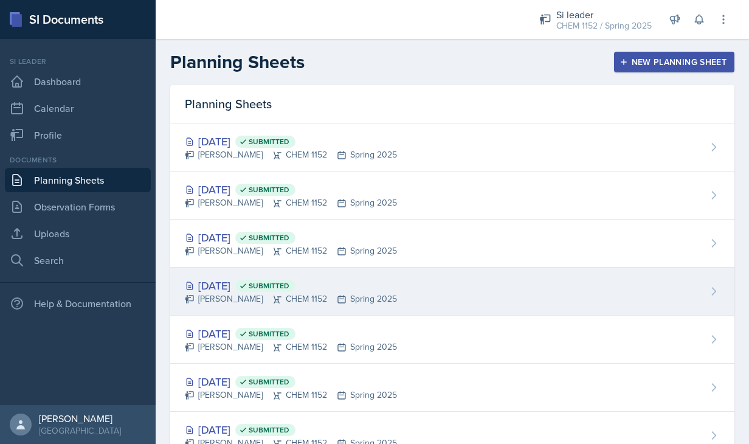
click at [247, 289] on icon at bounding box center [243, 285] width 9 height 9
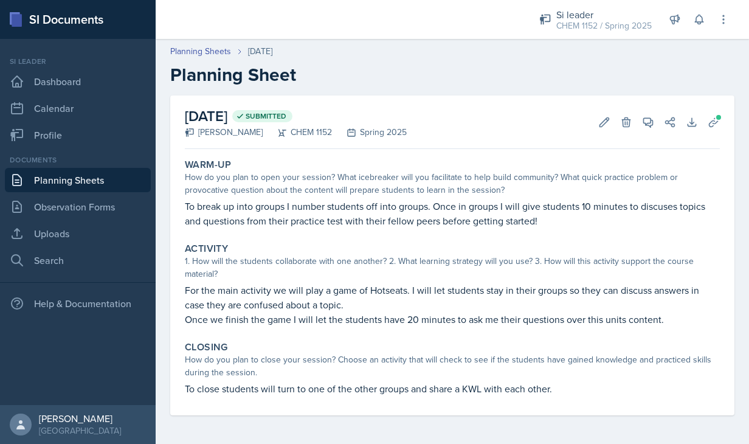
scroll to position [1, 0]
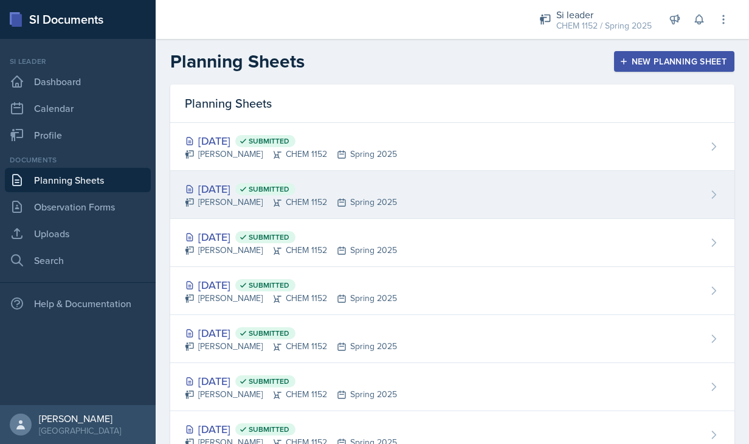
click at [231, 185] on div "Apr 21st, 2025 Submitted" at bounding box center [291, 188] width 212 height 16
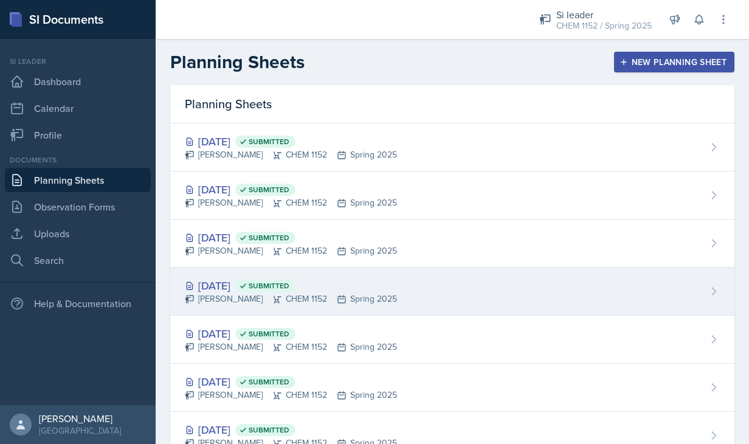
click at [241, 298] on div "Emma Holt CHEM 1152 Spring 2025" at bounding box center [291, 298] width 212 height 13
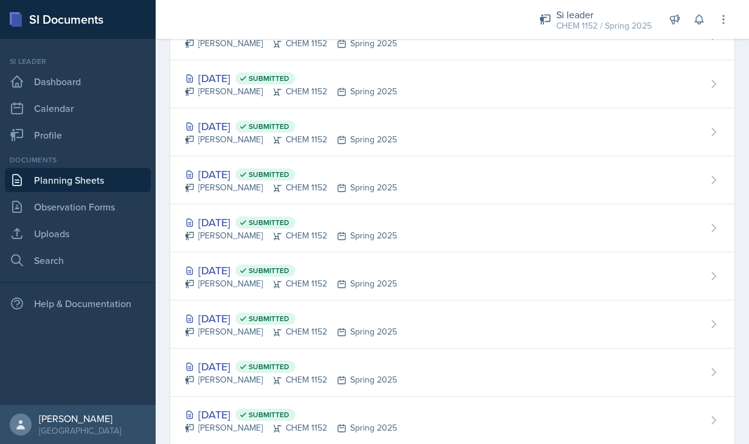
scroll to position [448, 0]
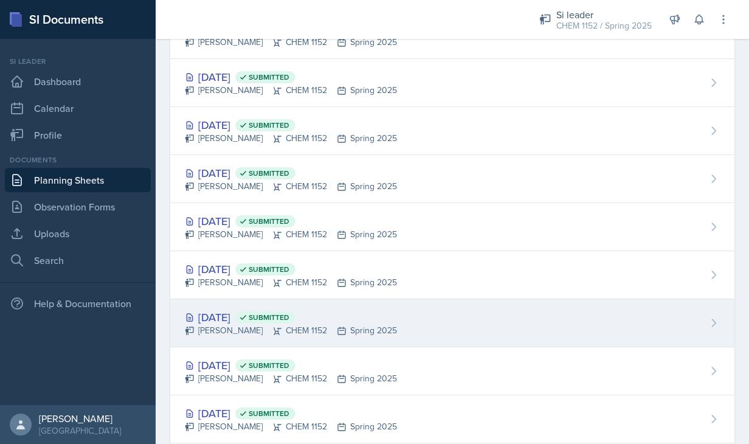
click at [225, 315] on div "Mar 19th, 2025 Submitted" at bounding box center [291, 317] width 212 height 16
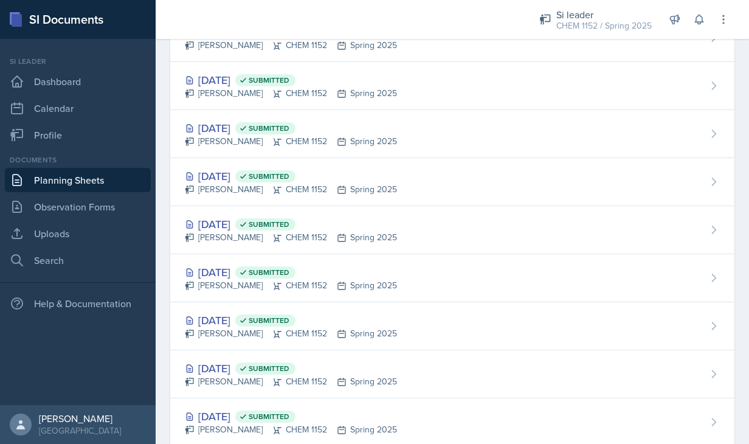
scroll to position [1241, 0]
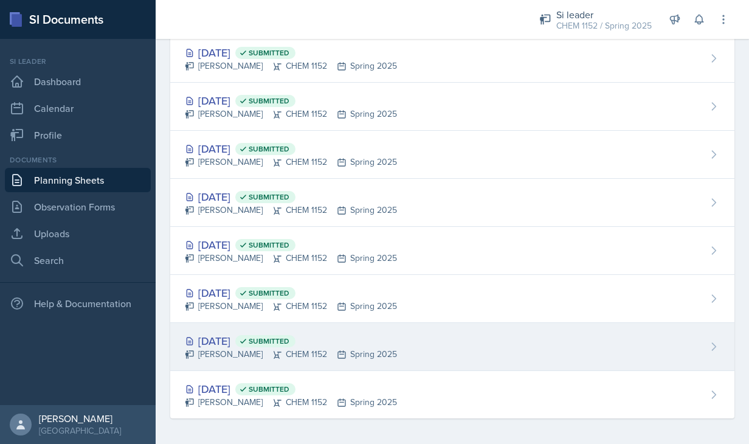
click at [244, 353] on div "Emma Holt CHEM 1152 Spring 2025" at bounding box center [291, 354] width 212 height 13
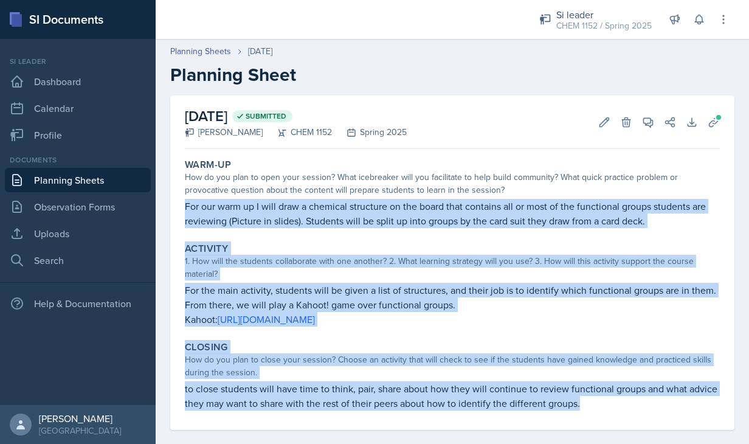
drag, startPoint x: 182, startPoint y: 203, endPoint x: 620, endPoint y: 404, distance: 481.5
click at [620, 404] on div "Warm-Up How do you plan to open your session? What icebreaker will you facilita…" at bounding box center [452, 292] width 535 height 276
copy div "For our warm up I will draw a chemical structure on the board that contains all…"
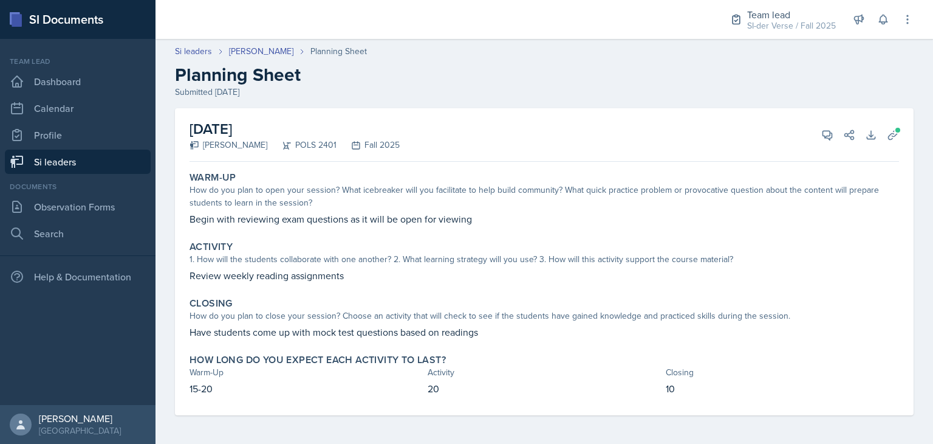
scroll to position [1, 0]
click at [47, 80] on link "Dashboard" at bounding box center [78, 81] width 146 height 24
